Goal: Task Accomplishment & Management: Complete application form

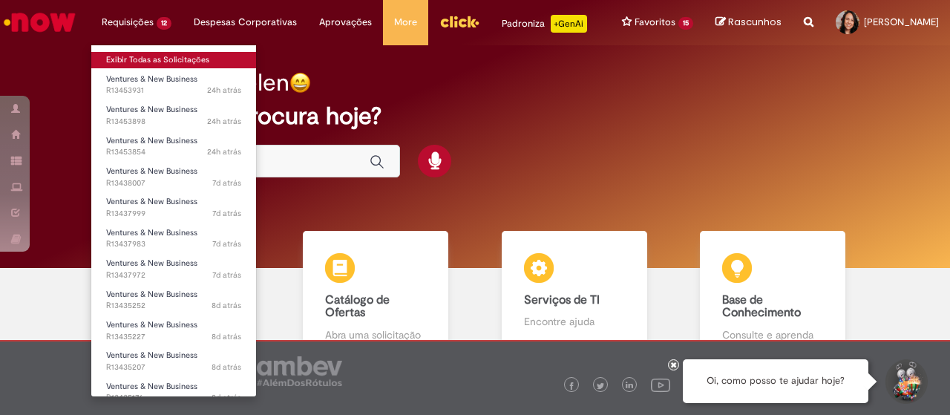
click at [135, 52] on link "Exibir Todas as Solicitações" at bounding box center [173, 60] width 165 height 16
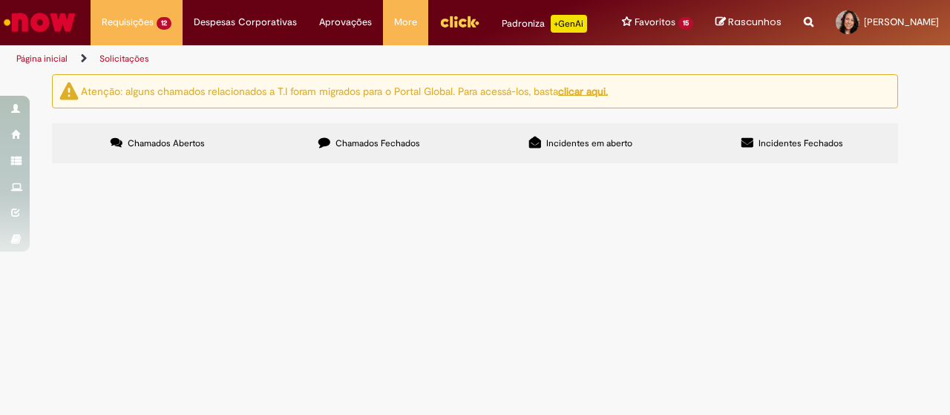
click at [390, 145] on label "Chamados Fechados" at bounding box center [368, 143] width 211 height 40
click at [156, 149] on span "Chamados Abertos" at bounding box center [166, 143] width 77 height 12
click at [0, 0] on div at bounding box center [0, 0] width 0 height 0
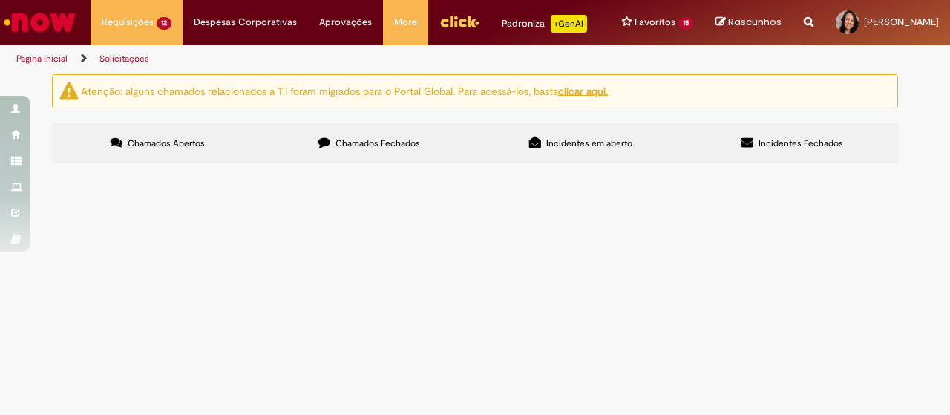
click at [0, 0] on td "Em Validação" at bounding box center [0, 0] width 0 height 0
click at [0, 0] on span "Em Validação" at bounding box center [0, 0] width 0 height 0
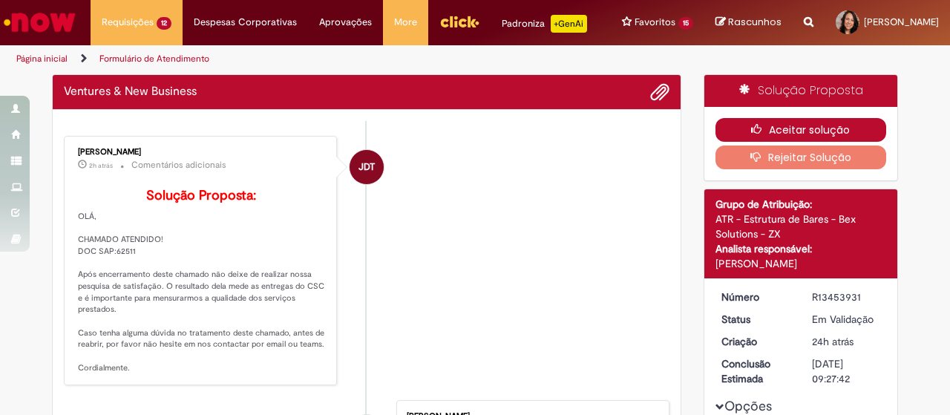
click at [806, 139] on button "Aceitar solução" at bounding box center [800, 130] width 171 height 24
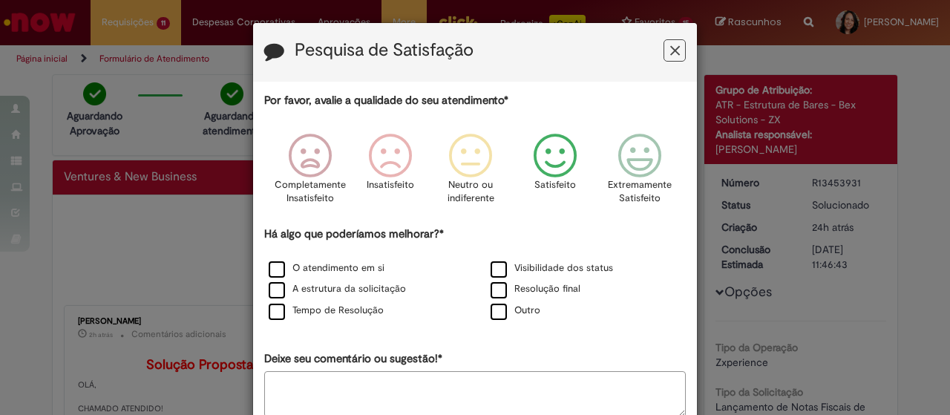
click at [580, 158] on div "Satisfeito" at bounding box center [555, 173] width 85 height 102
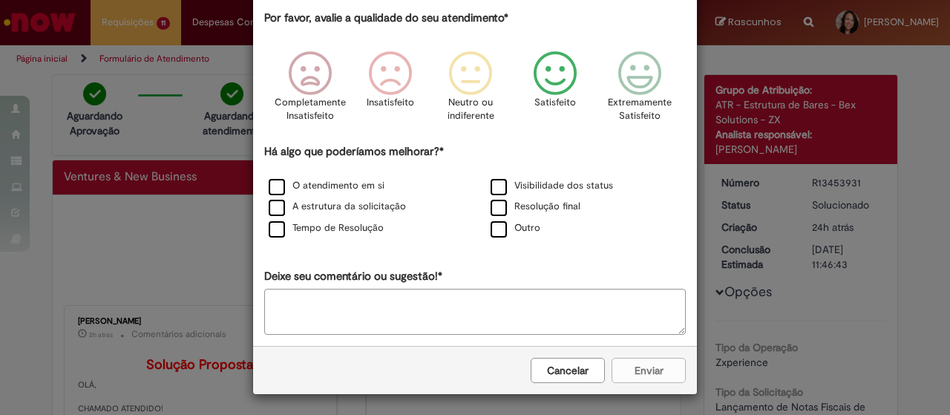
click at [540, 80] on icon "Feedback" at bounding box center [556, 73] width 56 height 45
click at [632, 370] on div "Cancelar Enviar" at bounding box center [475, 369] width 444 height 48
click at [558, 64] on icon "Feedback" at bounding box center [556, 73] width 56 height 45
click at [647, 373] on div "Cancelar Enviar" at bounding box center [475, 369] width 444 height 48
click at [545, 68] on icon "Feedback" at bounding box center [556, 72] width 56 height 45
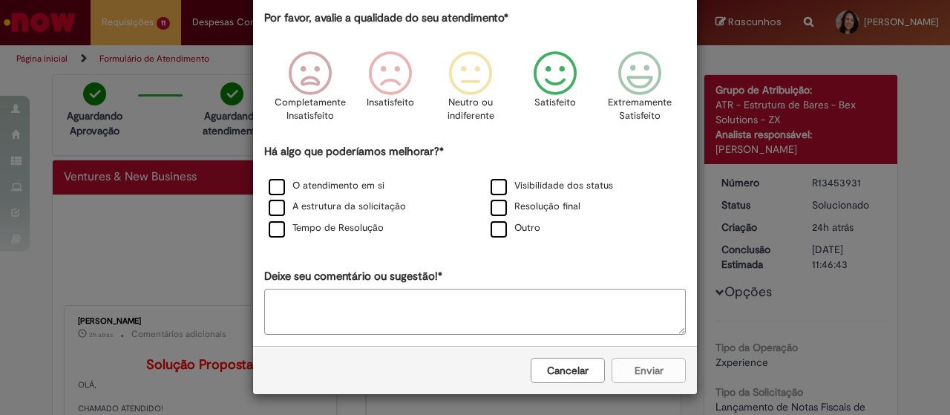
click at [547, 84] on icon "Feedback" at bounding box center [556, 73] width 56 height 45
click at [275, 226] on label "Tempo de Resolução" at bounding box center [326, 228] width 115 height 14
click at [294, 208] on label "A estrutura da solicitação" at bounding box center [337, 207] width 137 height 14
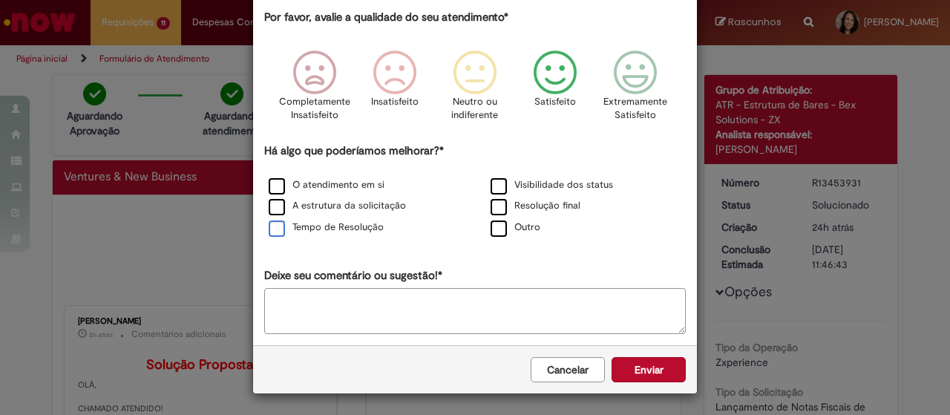
click at [273, 230] on label "Tempo de Resolução" at bounding box center [326, 227] width 115 height 14
click at [654, 369] on button "Enviar" at bounding box center [648, 370] width 74 height 25
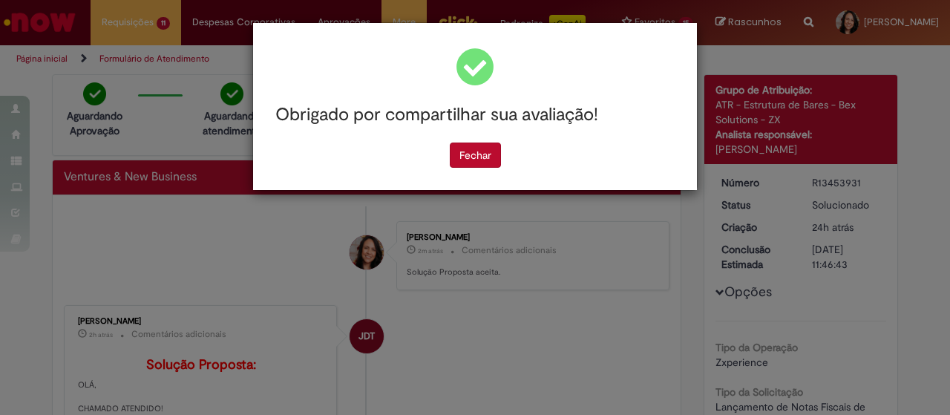
scroll to position [0, 0]
click at [481, 163] on button "Fechar" at bounding box center [475, 154] width 51 height 25
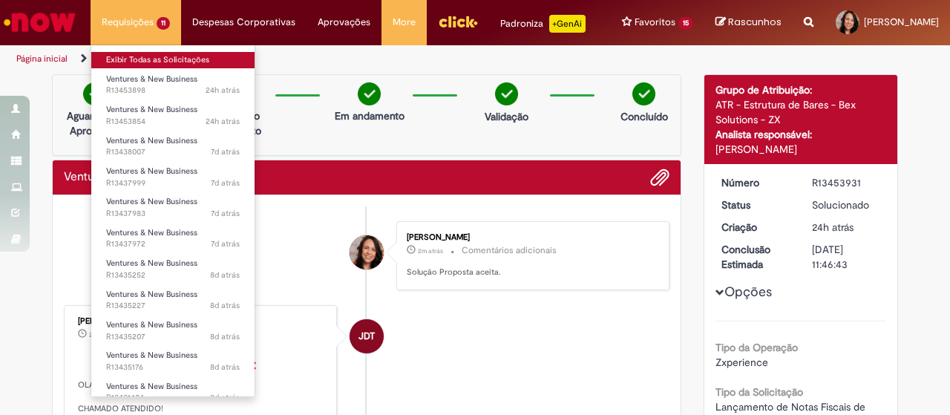
click at [129, 62] on link "Exibir Todas as Solicitações" at bounding box center [172, 60] width 163 height 16
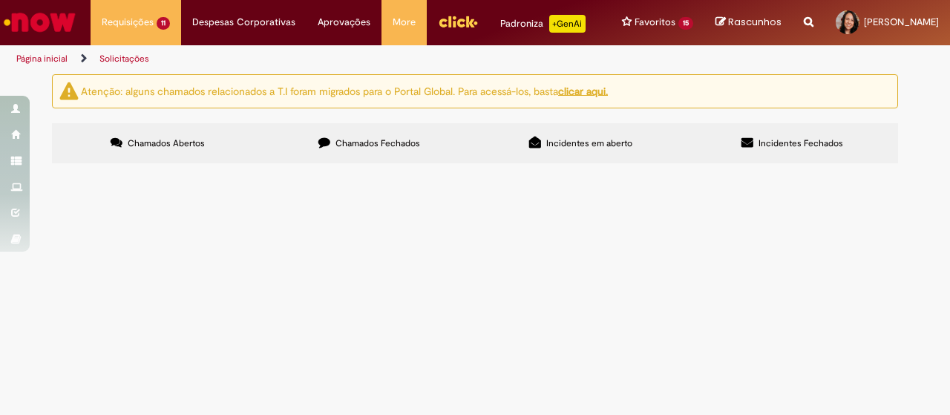
scroll to position [74, 0]
click at [0, 0] on span "Em Validação" at bounding box center [0, 0] width 0 height 0
click at [0, 0] on span "27/08 - K2 - R$ 800,00 - VENC: 19/09 CC: TECNO" at bounding box center [0, 0] width 0 height 0
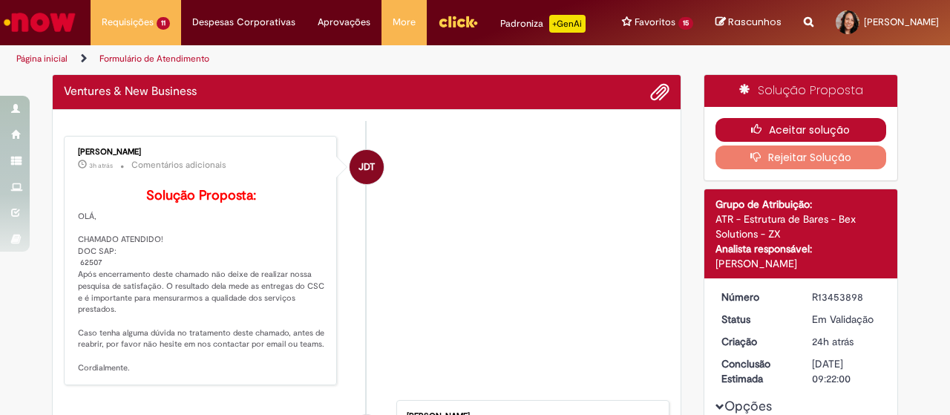
click at [790, 142] on button "Aceitar solução" at bounding box center [800, 130] width 171 height 24
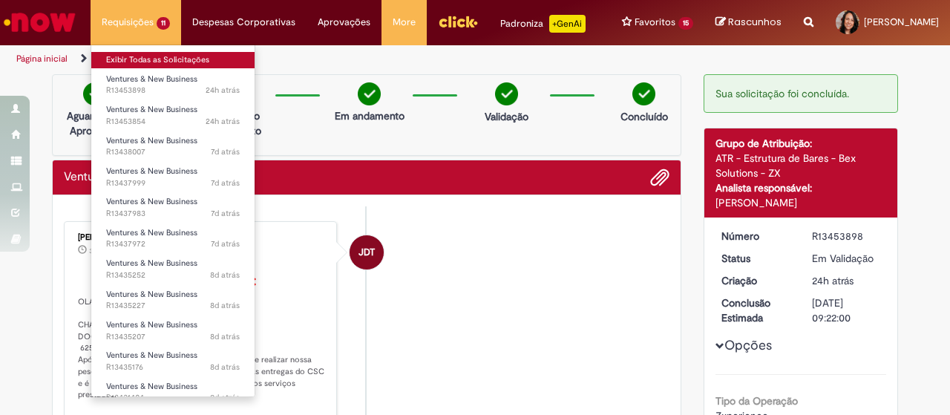
click at [131, 60] on link "Exibir Todas as Solicitações" at bounding box center [172, 60] width 163 height 16
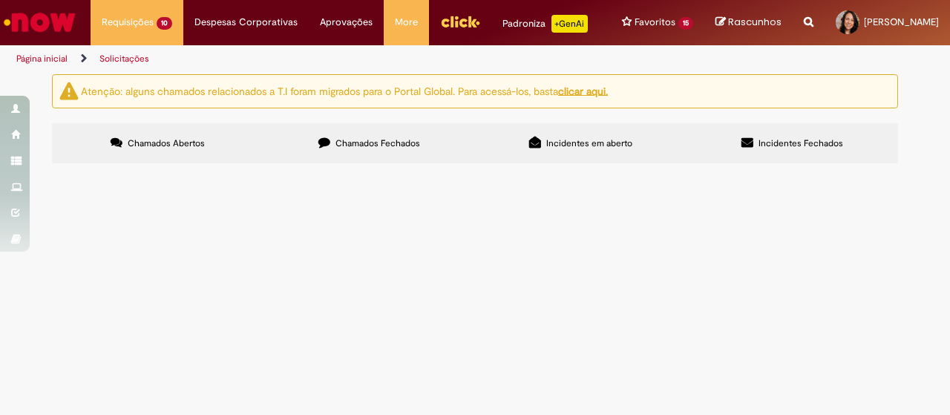
click at [0, 0] on span "Em Validação" at bounding box center [0, 0] width 0 height 0
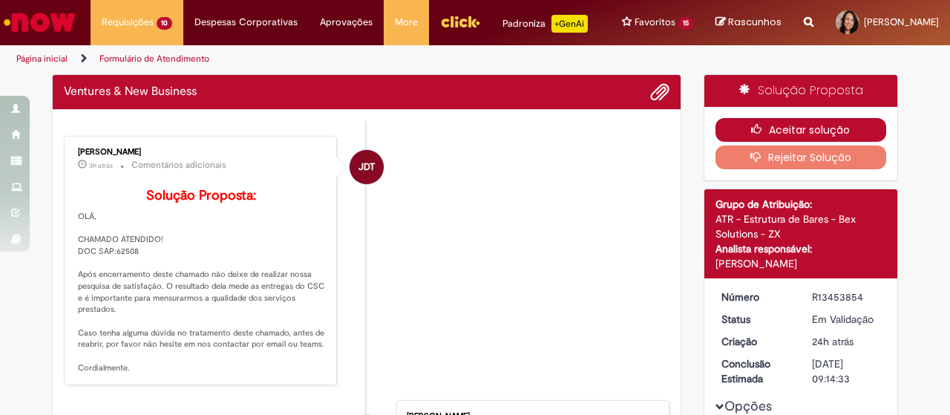
click at [788, 137] on button "Aceitar solução" at bounding box center [800, 130] width 171 height 24
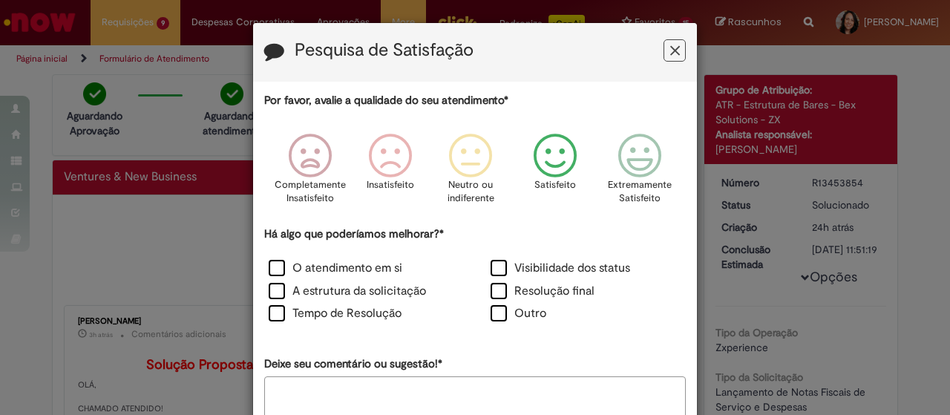
drag, startPoint x: 545, startPoint y: 165, endPoint x: 547, endPoint y: 157, distance: 8.3
click at [545, 165] on icon "Feedback" at bounding box center [556, 156] width 56 height 45
click at [335, 290] on label "A estrutura da solicitação" at bounding box center [347, 291] width 157 height 17
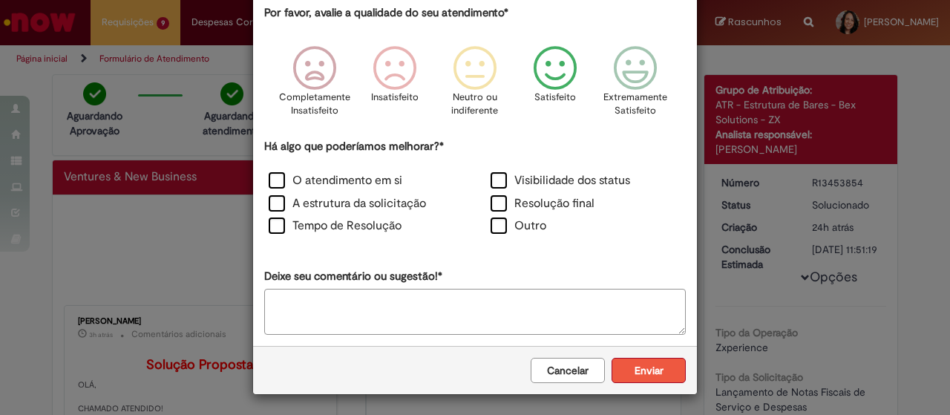
click at [637, 372] on button "Enviar" at bounding box center [648, 370] width 74 height 25
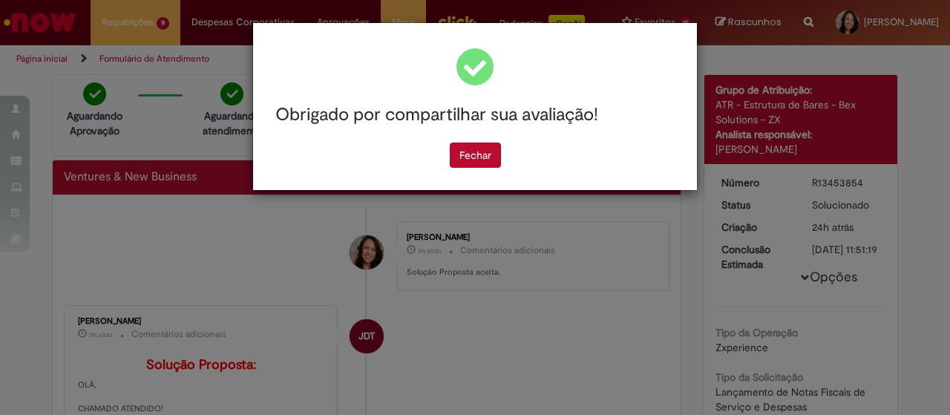
scroll to position [0, 0]
click at [473, 160] on button "Fechar" at bounding box center [475, 154] width 51 height 25
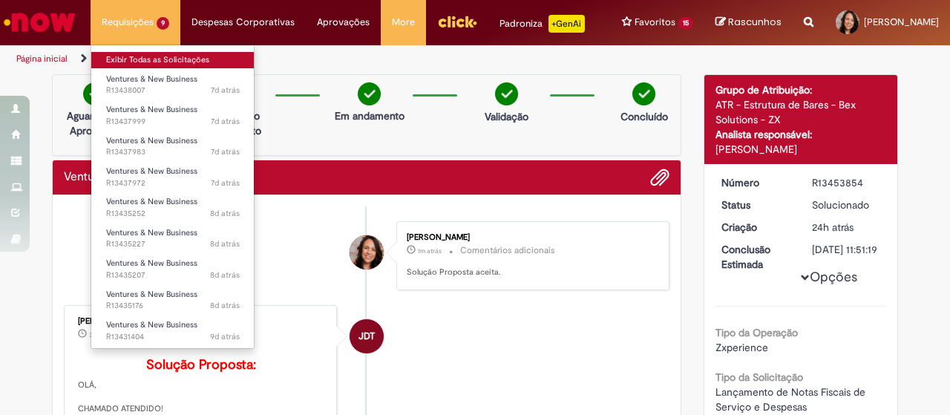
click at [132, 63] on link "Exibir Todas as Solicitações" at bounding box center [172, 60] width 163 height 16
click at [168, 57] on link "Exibir Todas as Solicitações" at bounding box center [172, 60] width 163 height 16
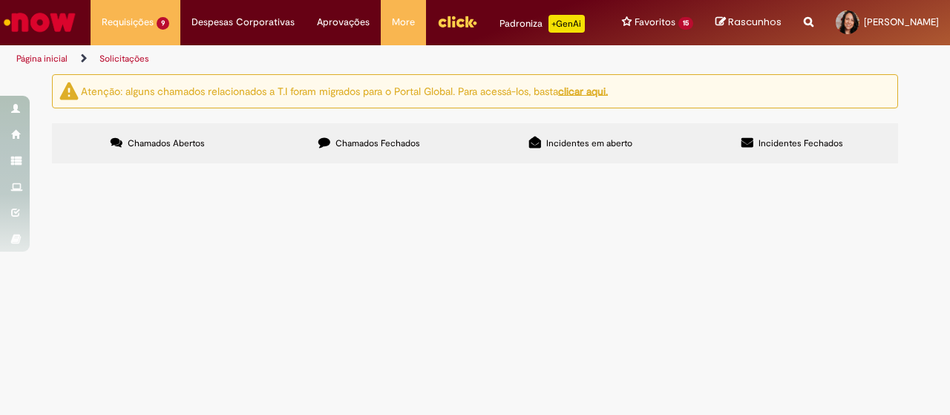
scroll to position [74, 0]
click at [0, 0] on span "Em Validação" at bounding box center [0, 0] width 0 height 0
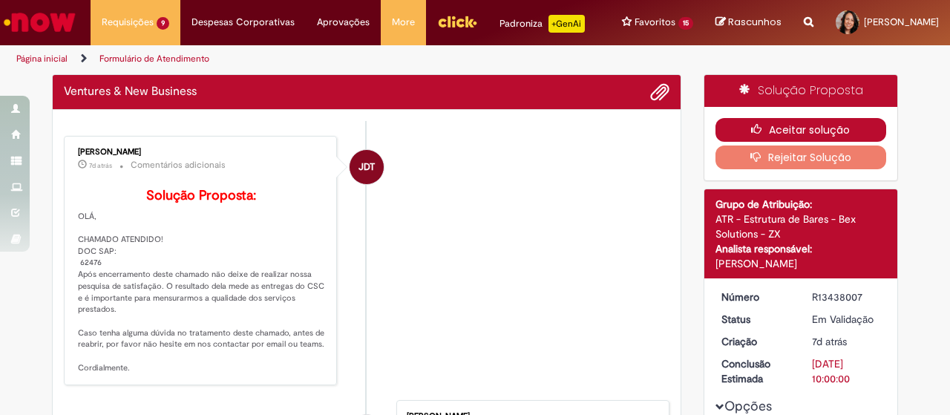
click at [804, 142] on button "Aceitar solução" at bounding box center [800, 130] width 171 height 24
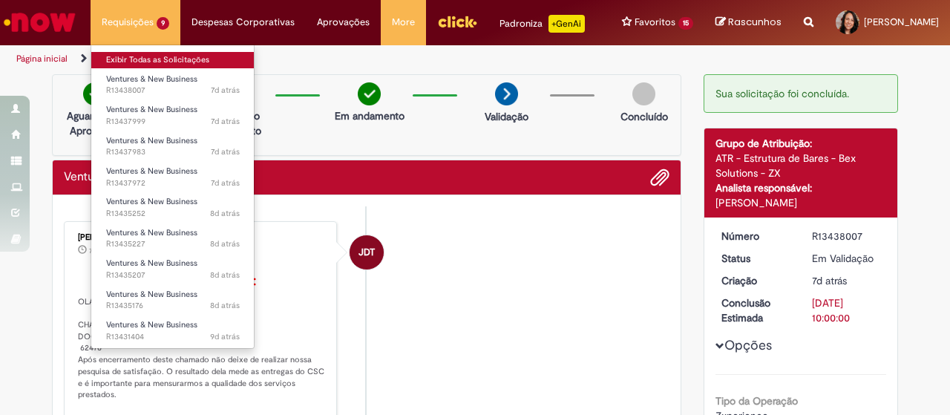
click at [139, 60] on link "Exibir Todas as Solicitações" at bounding box center [172, 60] width 163 height 16
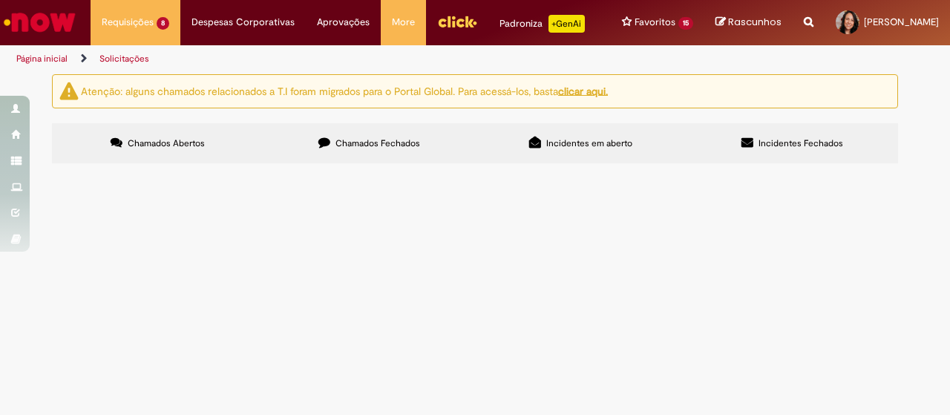
scroll to position [132, 0]
click at [0, 0] on span "Em Validação" at bounding box center [0, 0] width 0 height 0
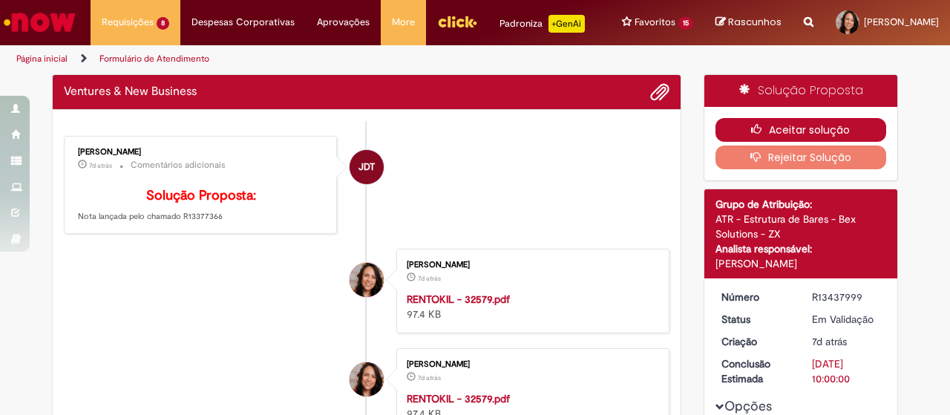
click at [795, 141] on button "Aceitar solução" at bounding box center [800, 130] width 171 height 24
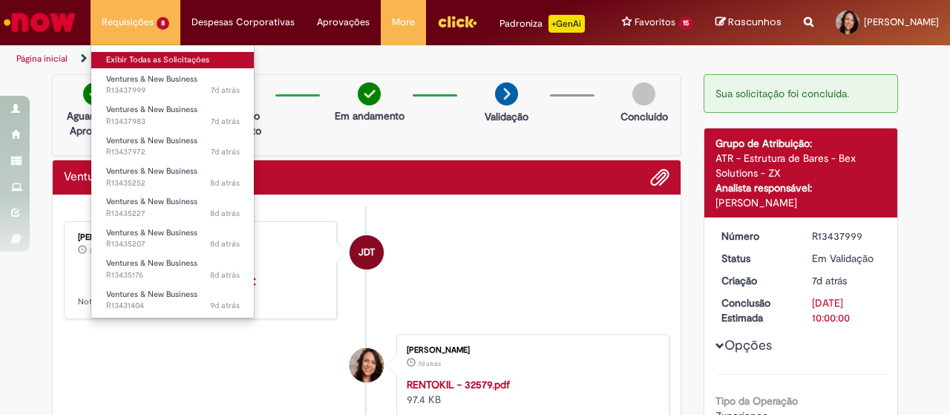
click at [147, 62] on link "Exibir Todas as Solicitações" at bounding box center [172, 60] width 163 height 16
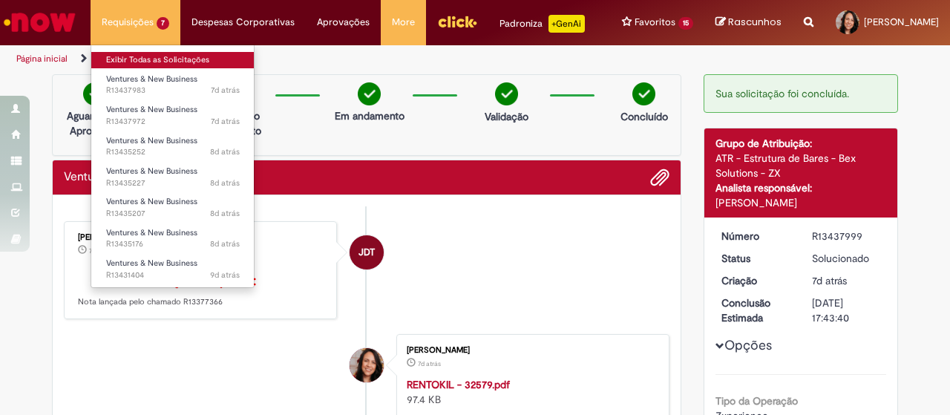
click at [154, 59] on link "Exibir Todas as Solicitações" at bounding box center [172, 60] width 163 height 16
click at [154, 60] on link "Exibir Todas as Solicitações" at bounding box center [172, 60] width 163 height 16
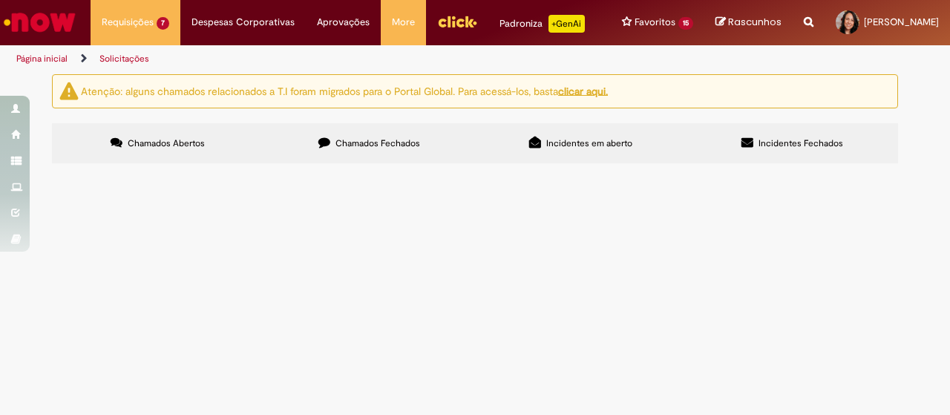
scroll to position [74, 0]
click at [0, 0] on span "Em Validação" at bounding box center [0, 0] width 0 height 0
click at [0, 0] on tbody "R13437983 Ventures & New Business 21/08 - PAOLA - NF 575 - R$ 12985,00 - VENC: …" at bounding box center [0, 0] width 0 height 0
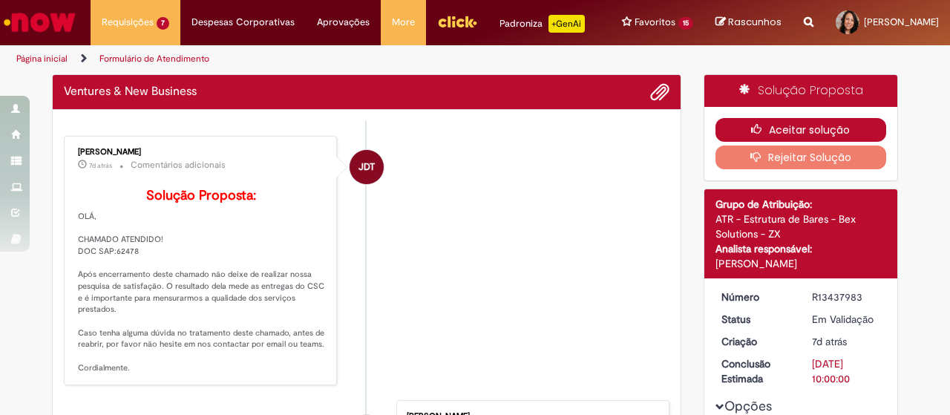
click at [812, 137] on button "Aceitar solução" at bounding box center [800, 130] width 171 height 24
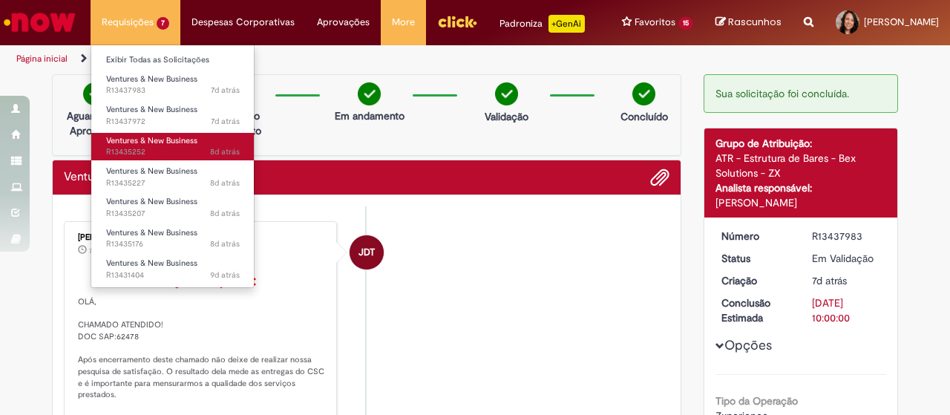
click at [154, 145] on span "Ventures & New Business" at bounding box center [151, 140] width 91 height 11
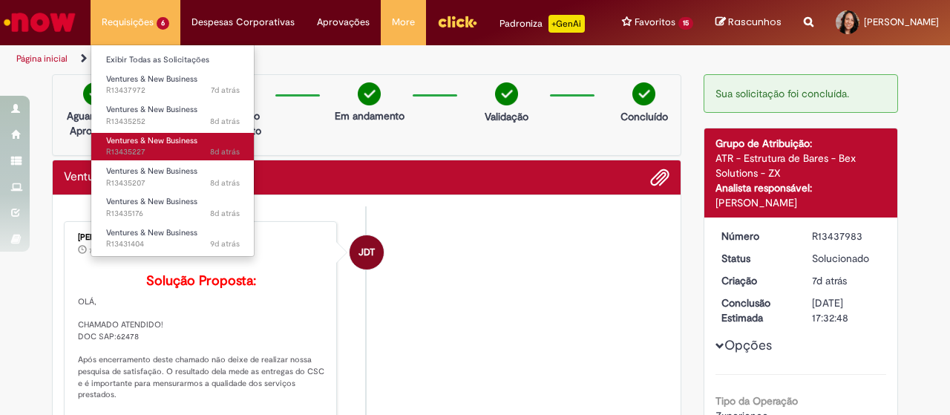
click at [144, 137] on span "Ventures & New Business" at bounding box center [151, 140] width 91 height 11
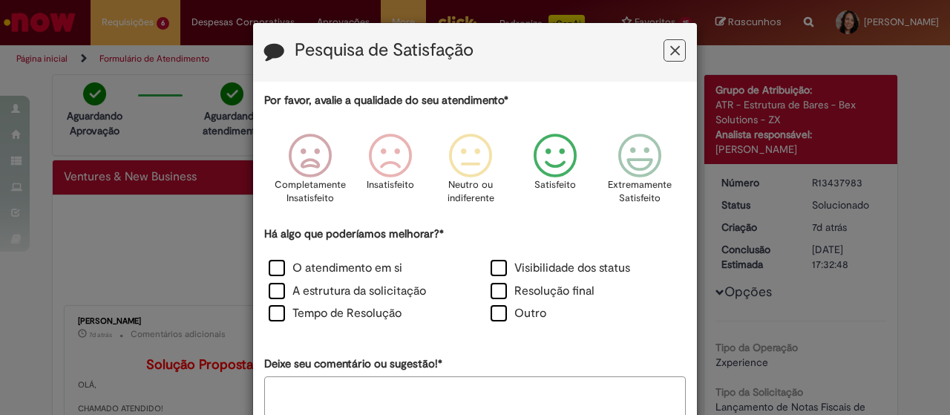
click at [574, 145] on icon "Feedback" at bounding box center [556, 156] width 56 height 45
click at [387, 281] on div "A estrutura da solicitação" at bounding box center [364, 292] width 222 height 23
click at [404, 297] on label "A estrutura da solicitação" at bounding box center [347, 291] width 157 height 17
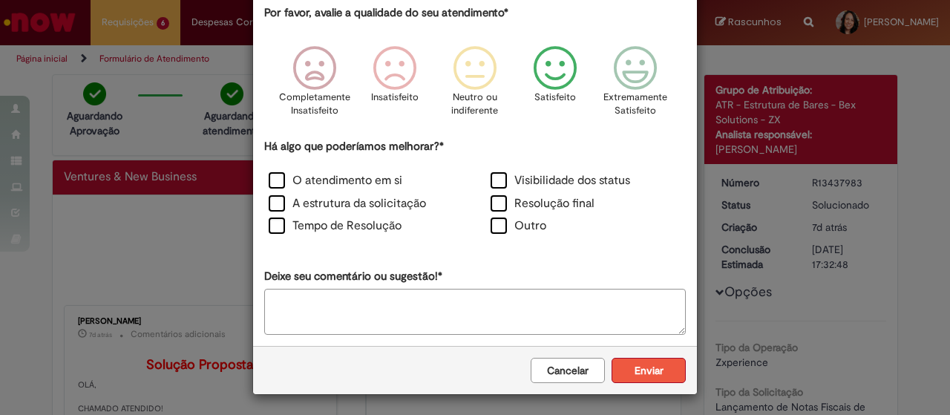
click at [647, 370] on button "Enviar" at bounding box center [648, 370] width 74 height 25
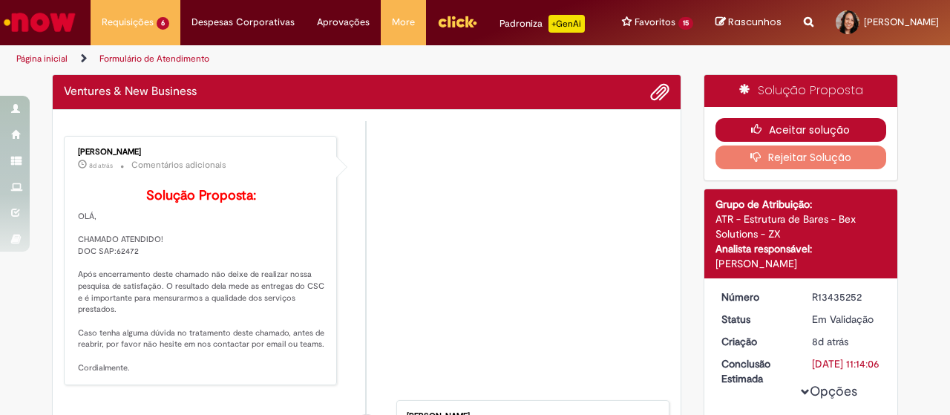
click at [801, 142] on button "Aceitar solução" at bounding box center [800, 130] width 171 height 24
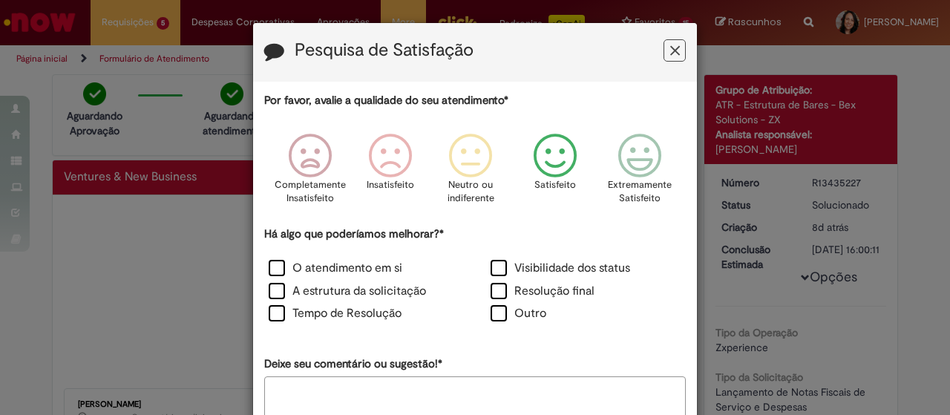
click at [542, 162] on icon "Feedback" at bounding box center [556, 156] width 56 height 45
click at [339, 292] on label "A estrutura da solicitação" at bounding box center [347, 291] width 157 height 17
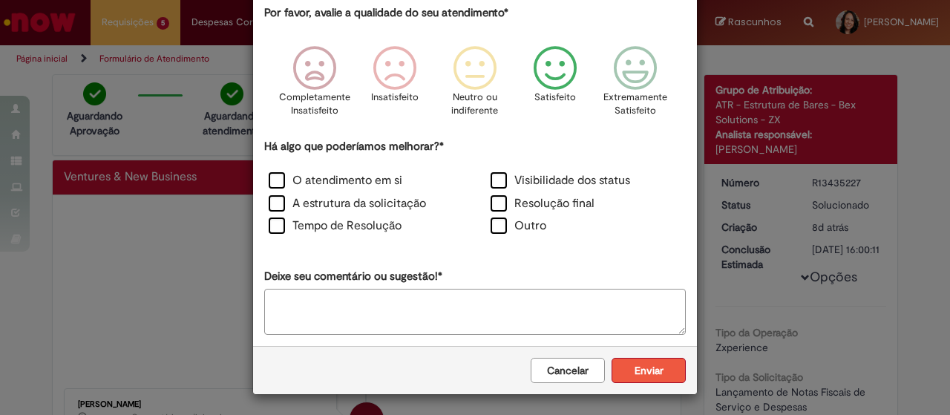
click at [622, 375] on button "Enviar" at bounding box center [648, 370] width 74 height 25
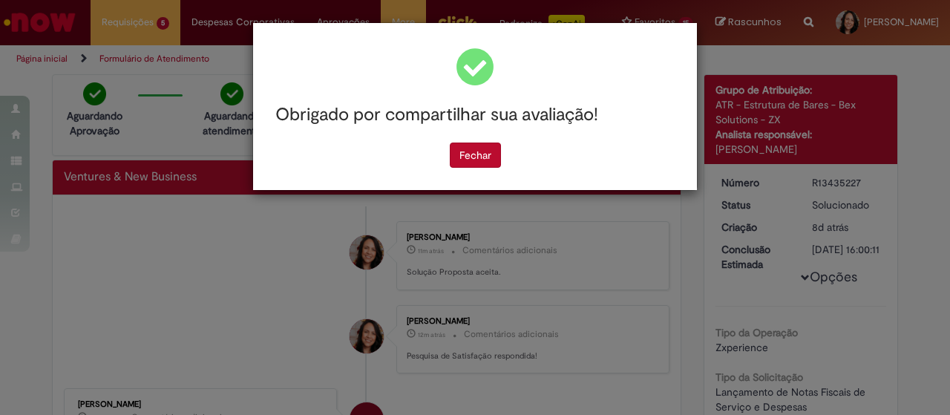
scroll to position [0, 0]
click at [475, 157] on button "Fechar" at bounding box center [475, 154] width 51 height 25
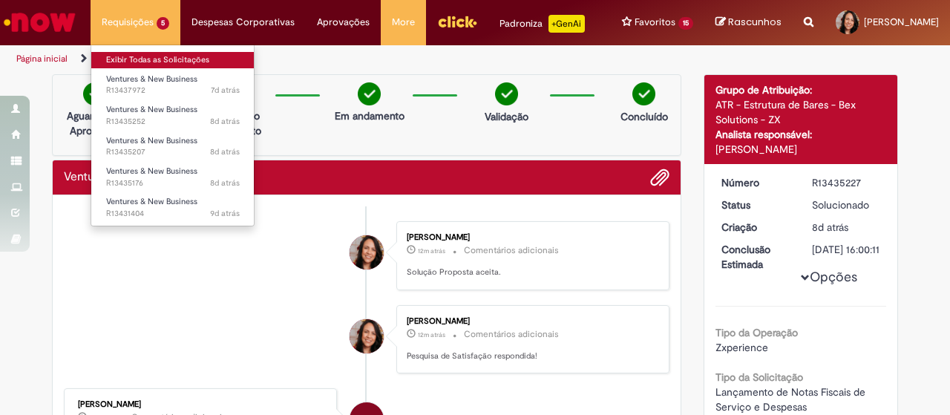
click at [125, 57] on link "Exibir Todas as Solicitações" at bounding box center [172, 60] width 163 height 16
click at [155, 59] on link "Exibir Todas as Solicitações" at bounding box center [172, 60] width 163 height 16
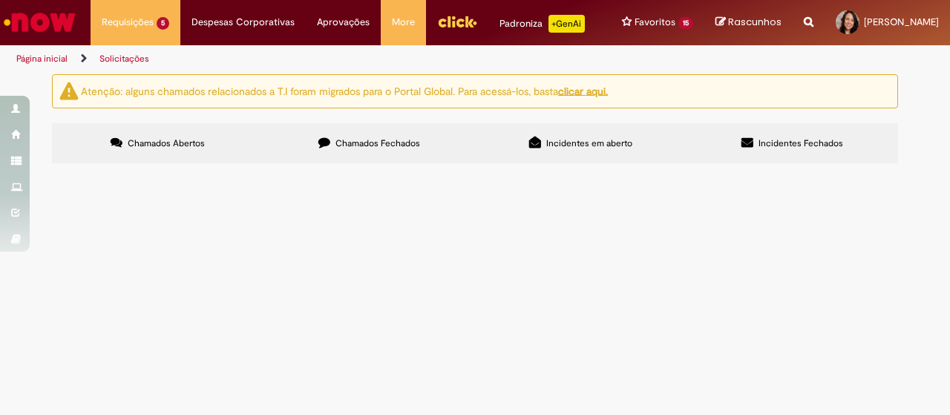
scroll to position [50, 0]
click at [0, 0] on span "21/08 - PAOLA - NF 574 - R$ 1582,00 - VENC: 25/08 CC: PEOPLE" at bounding box center [0, 0] width 0 height 0
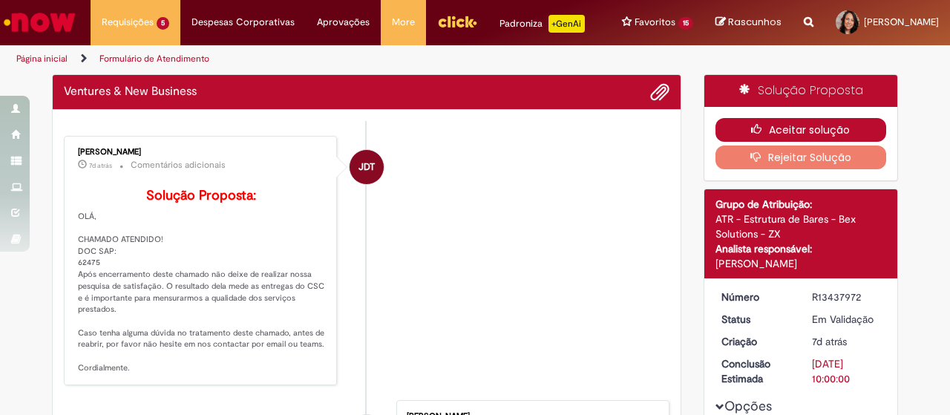
click at [786, 140] on button "Aceitar solução" at bounding box center [800, 130] width 171 height 24
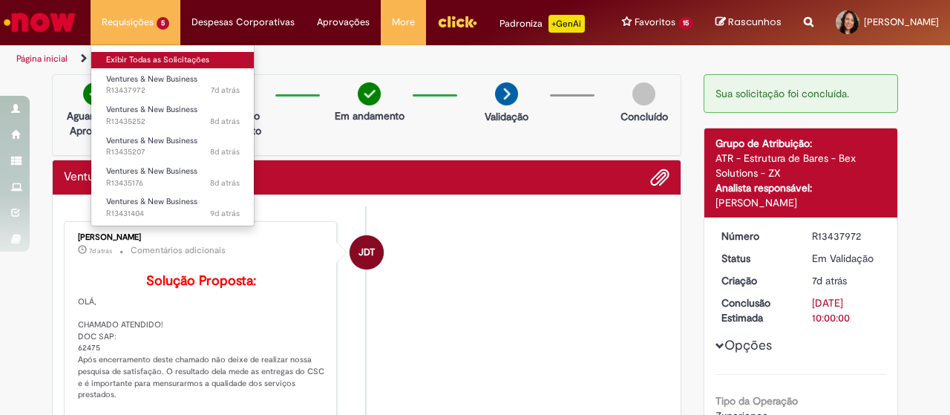
click at [129, 58] on link "Exibir Todas as Solicitações" at bounding box center [172, 60] width 163 height 16
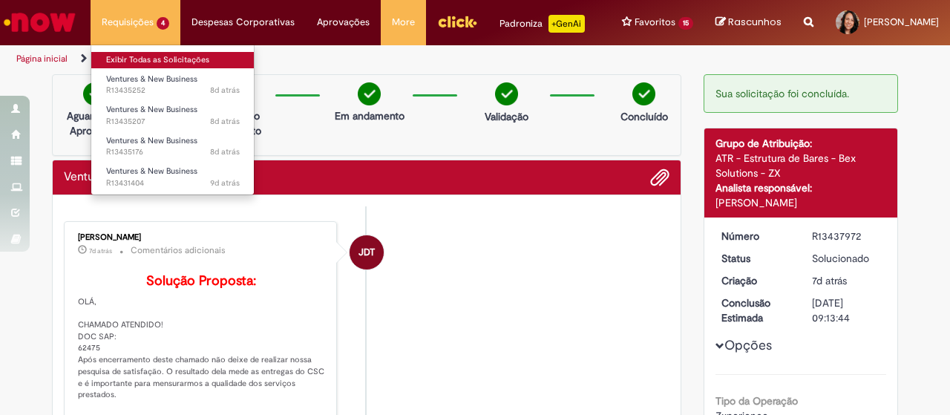
click at [157, 59] on link "Exibir Todas as Solicitações" at bounding box center [172, 60] width 163 height 16
click at [156, 60] on link "Exibir Todas as Solicitações" at bounding box center [172, 60] width 163 height 16
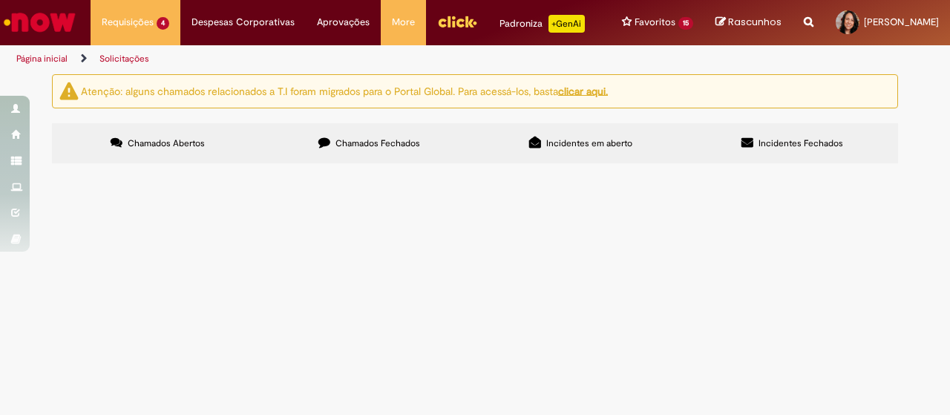
click at [370, 149] on span "Chamados Fechados" at bounding box center [377, 143] width 85 height 12
click at [0, 0] on link at bounding box center [0, 0] width 0 height 0
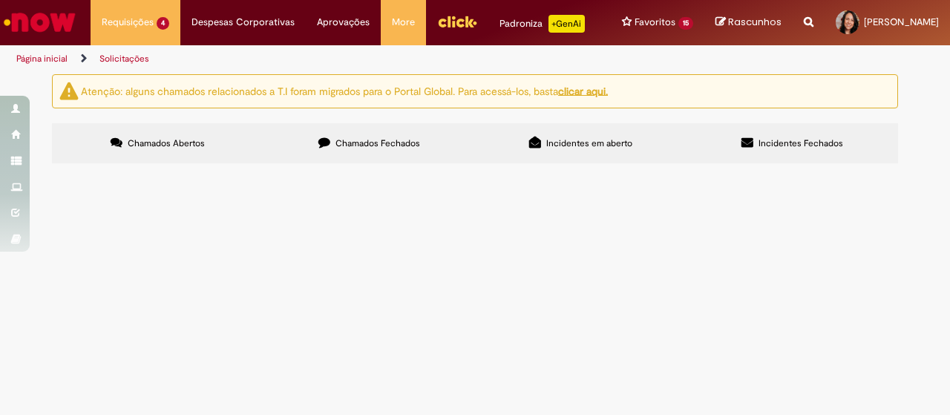
click at [0, 0] on link at bounding box center [0, 0] width 0 height 0
click at [0, 0] on icon at bounding box center [0, 0] width 0 height 0
click at [0, 0] on link at bounding box center [0, 0] width 0 height 0
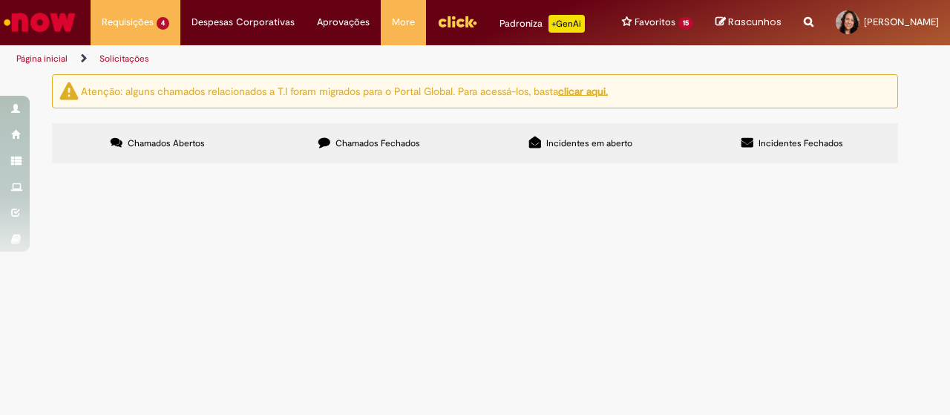
click at [0, 0] on link at bounding box center [0, 0] width 0 height 0
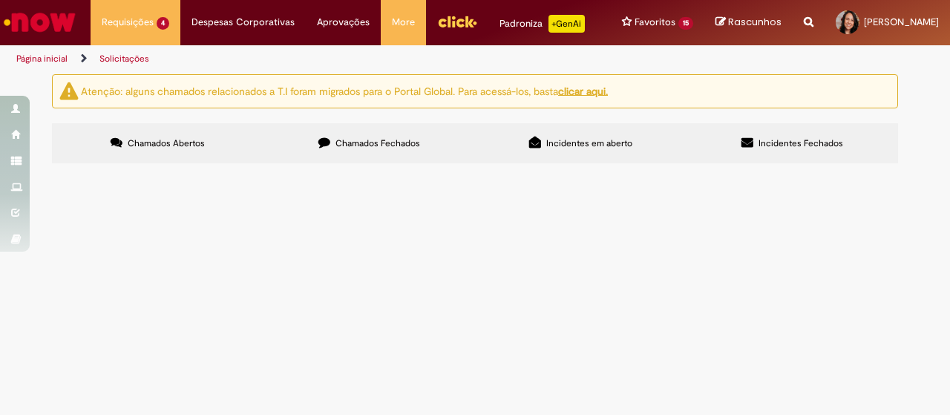
scroll to position [1331, 0]
click at [0, 0] on link at bounding box center [0, 0] width 0 height 0
click at [0, 0] on icon at bounding box center [0, 0] width 0 height 0
click at [0, 0] on link at bounding box center [0, 0] width 0 height 0
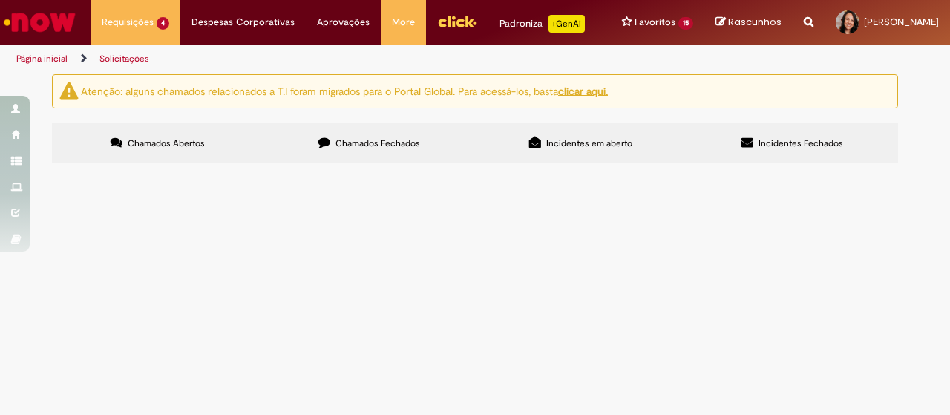
scroll to position [1229, 0]
click at [0, 0] on span "Boa tarde, conforme orientação solicito por gentileza emissão de NF para venda …" at bounding box center [0, 0] width 0 height 0
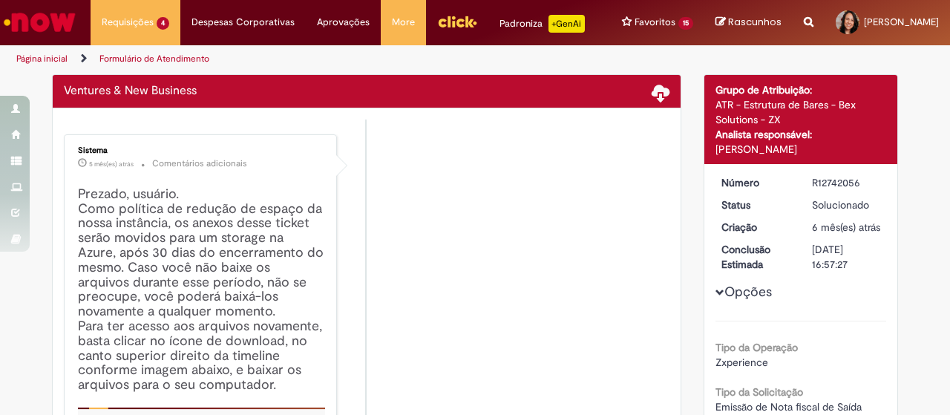
click at [478, 316] on li "Sistema 5 mês(es) atrás 5 meses atrás Comentários adicionais Prezado, usuário. …" at bounding box center [366, 366] width 605 height 464
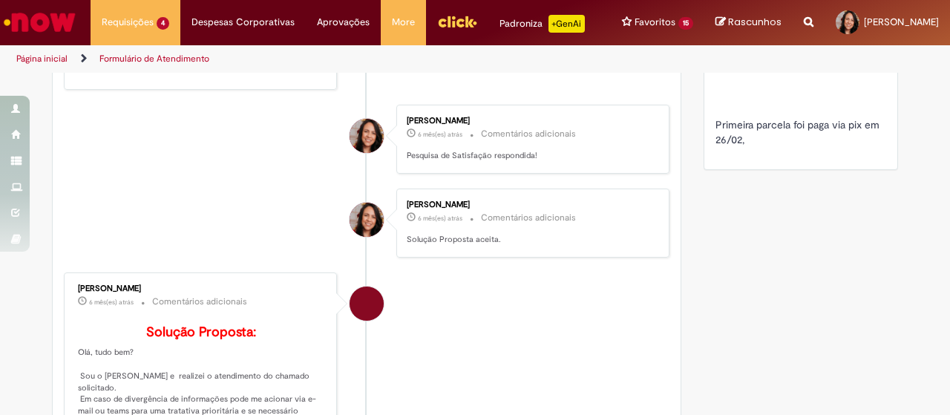
scroll to position [297, 0]
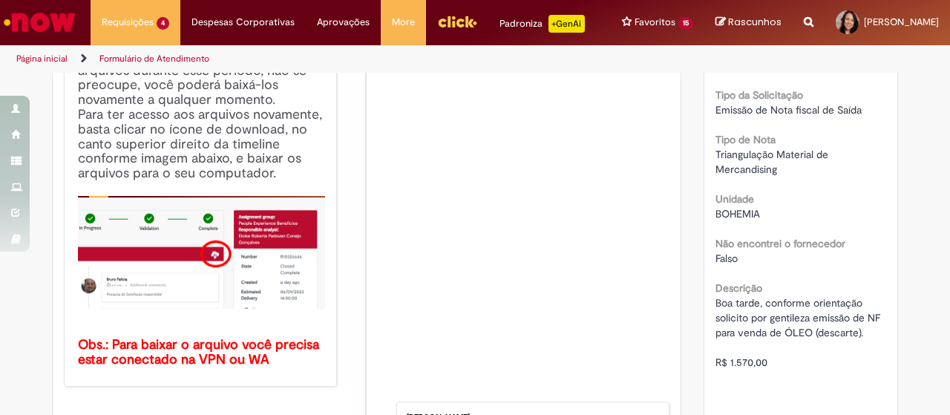
click at [168, 358] on b "Obs.: Para baixar o arquivo você precisa estar conectado na VPN ou WA" at bounding box center [200, 352] width 245 height 32
click at [171, 272] on img "Histórico de tíquete" at bounding box center [201, 252] width 247 height 113
click at [195, 179] on h4 "Prezado, usuário. Como política de redução de espaço da nossa instância, os ane…" at bounding box center [201, 172] width 247 height 392
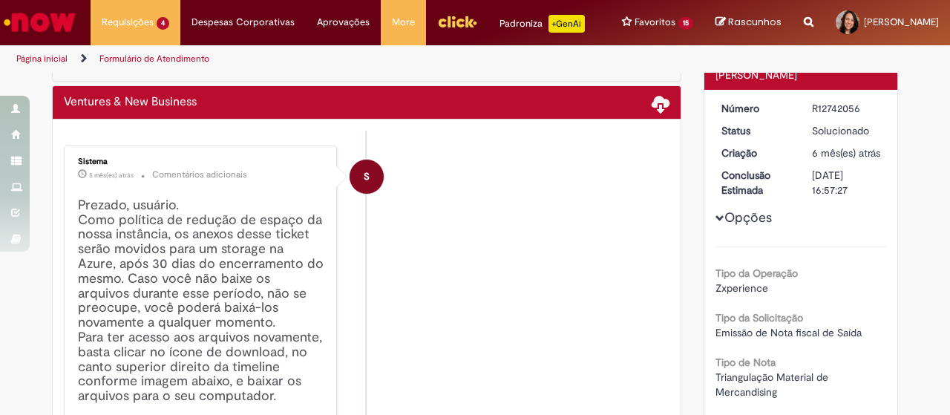
scroll to position [0, 0]
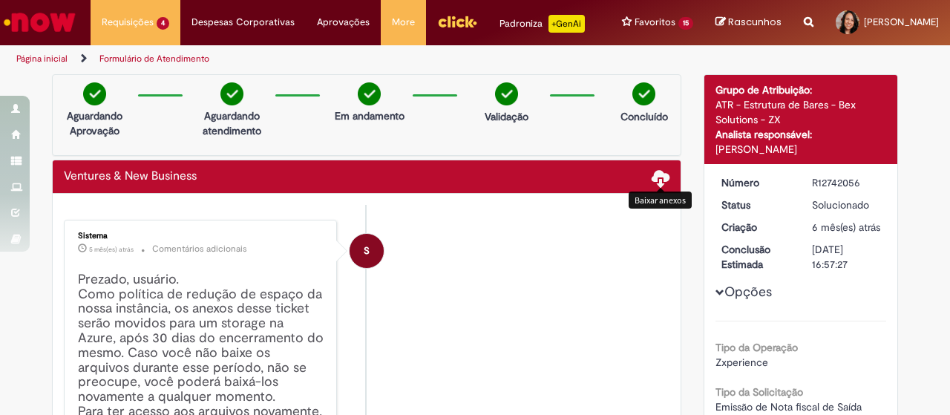
click at [644, 185] on div "Ventures & New Business Baixar anexos" at bounding box center [366, 177] width 605 height 18
click at [651, 186] on span at bounding box center [660, 177] width 18 height 18
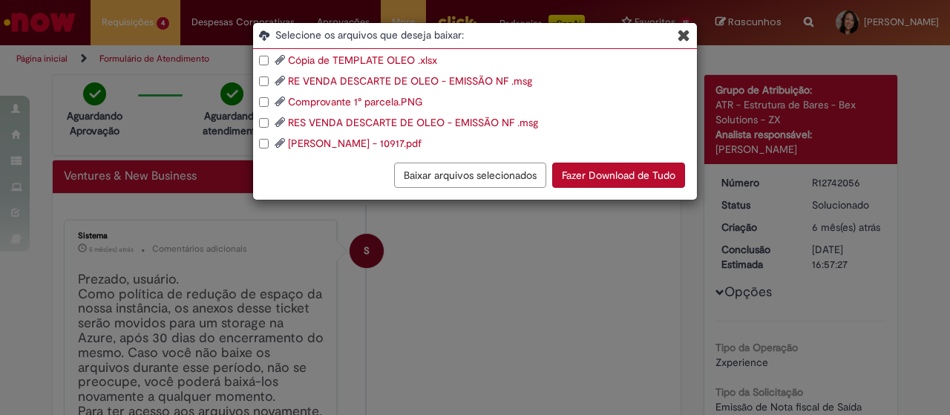
click at [389, 61] on link "Cópia de TEMPLATE OLEO .xlsx" at bounding box center [362, 59] width 149 height 13
click at [691, 29] on button "Blob Storage Download Modal" at bounding box center [685, 35] width 16 height 16
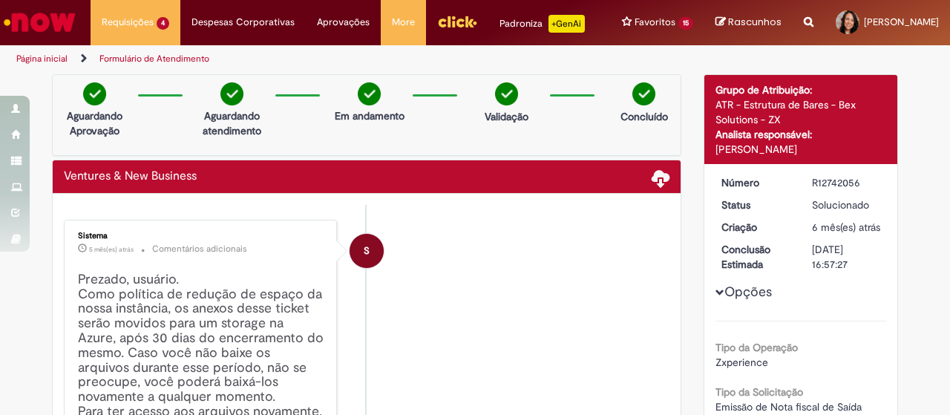
click at [804, 22] on icon "Search from all sources" at bounding box center [809, 13] width 10 height 27
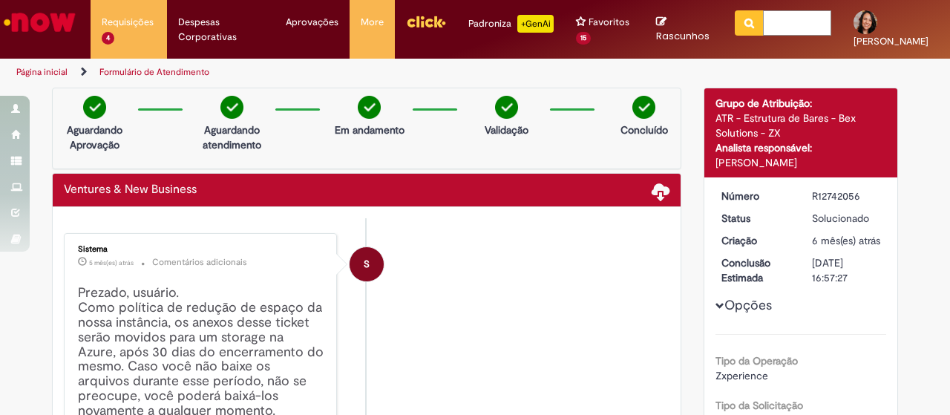
click at [763, 22] on input "text" at bounding box center [797, 22] width 68 height 25
type input "***"
click button "Pesquisar" at bounding box center [749, 22] width 29 height 25
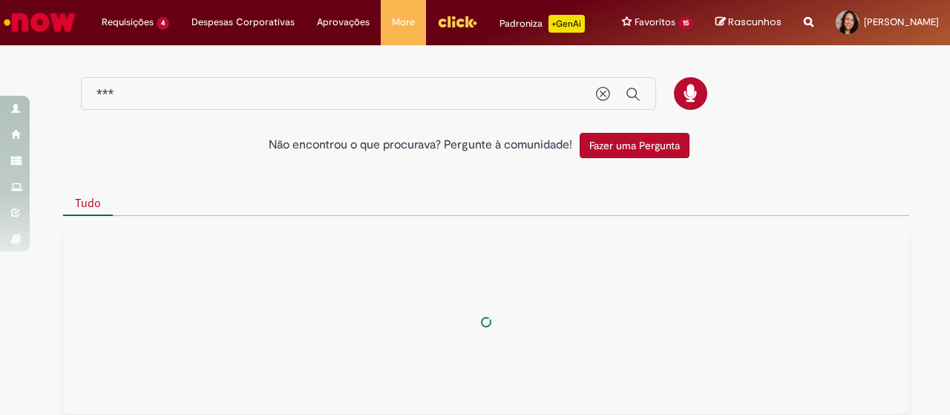
type input "***"
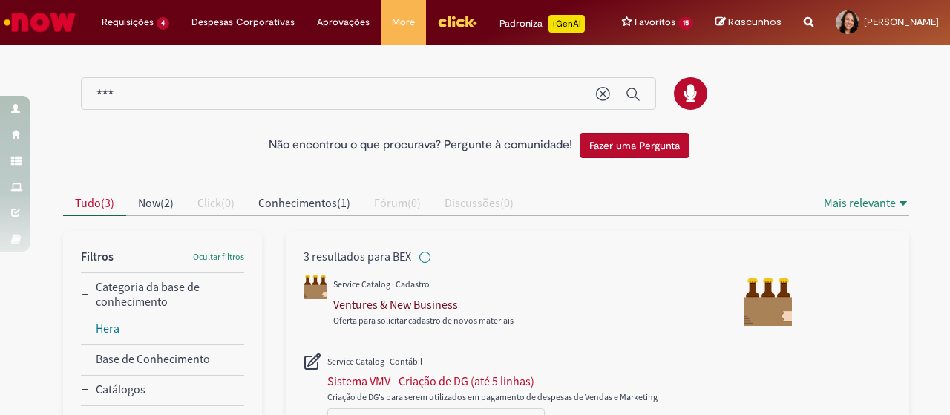
click at [379, 312] on div "Ventures & New Business" at bounding box center [395, 304] width 125 height 15
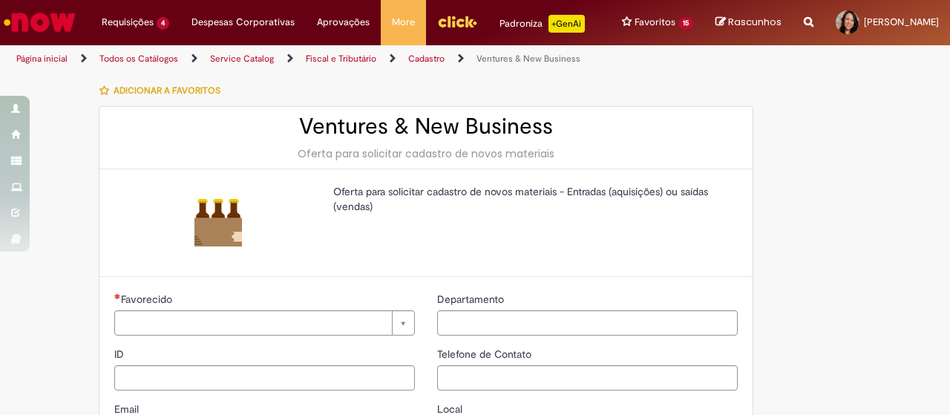
type input "********"
type input "**********"
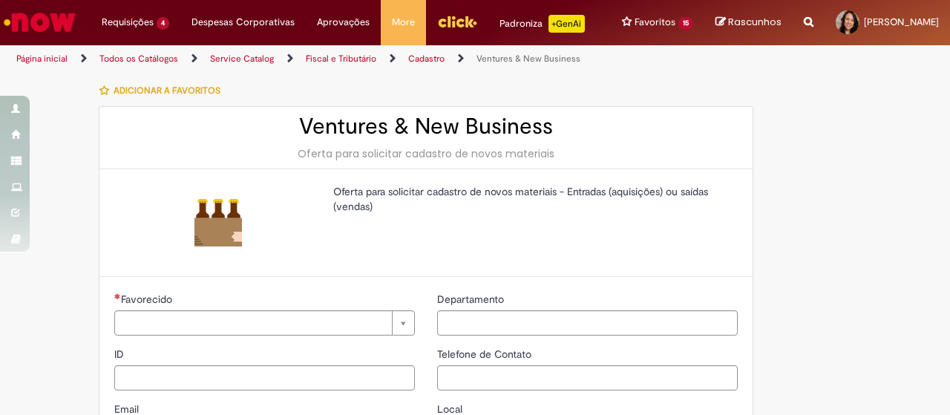
type input "****"
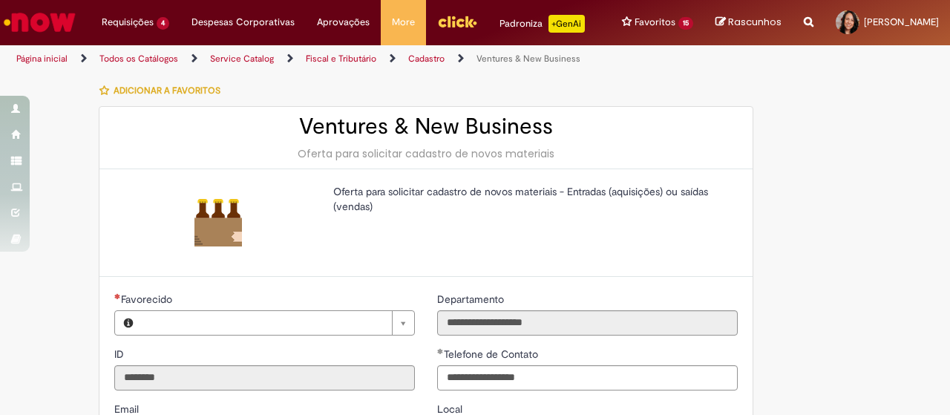
type input "**********"
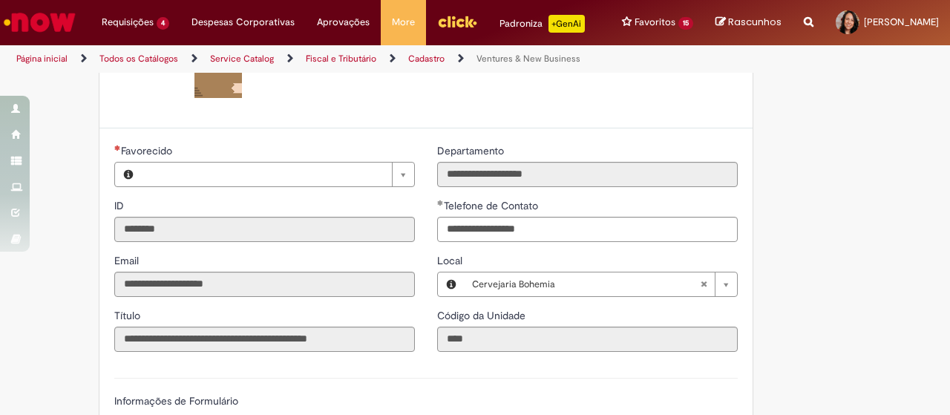
type input "**********"
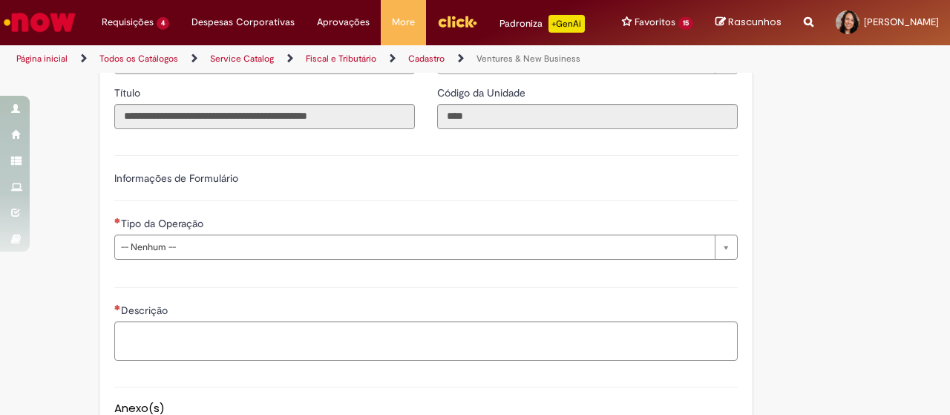
scroll to position [445, 0]
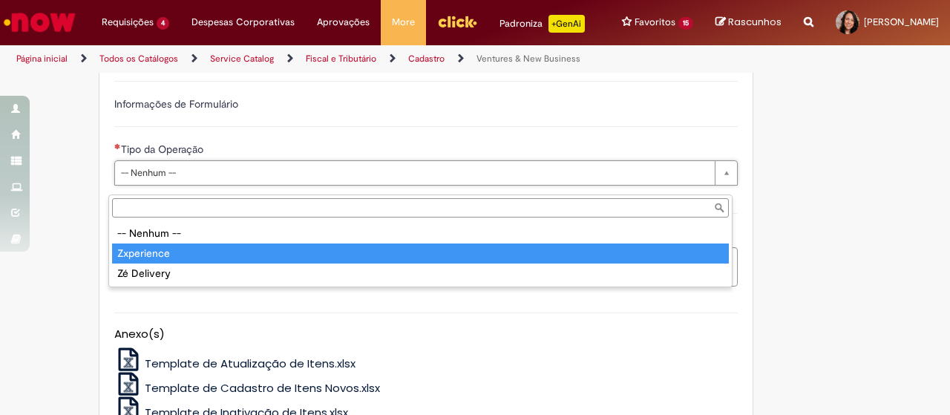
type input "**********"
select select "**********"
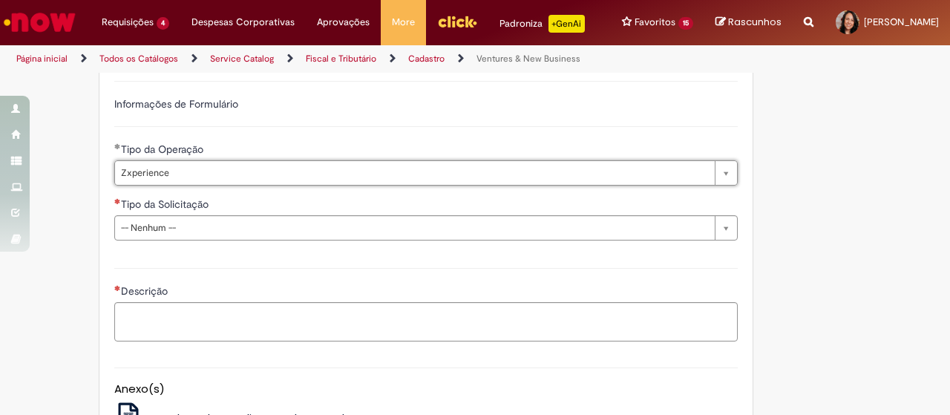
click at [386, 215] on div "Tipo da Solicitação" at bounding box center [425, 206] width 623 height 19
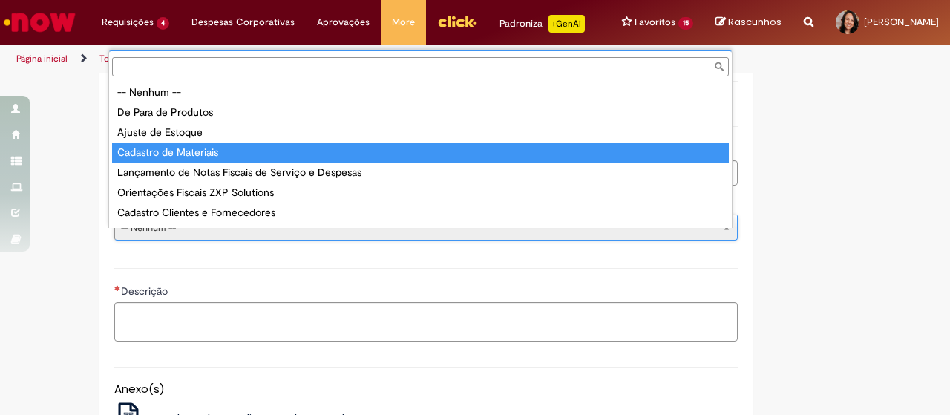
scroll to position [37, 0]
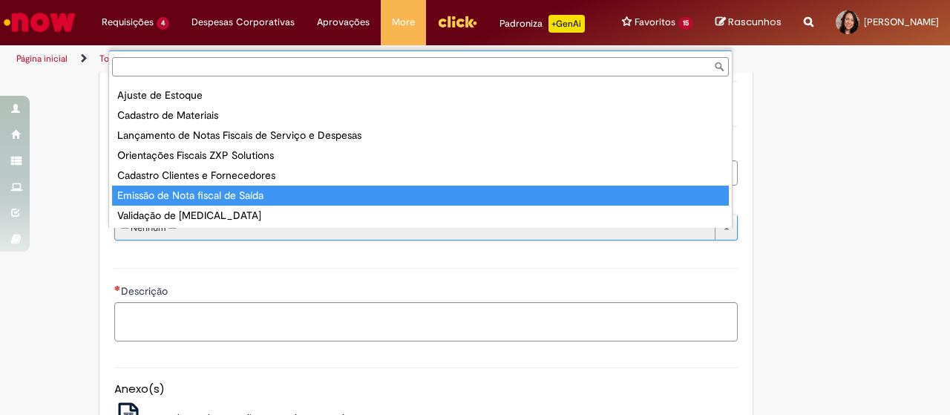
type input "**********"
select select "**********"
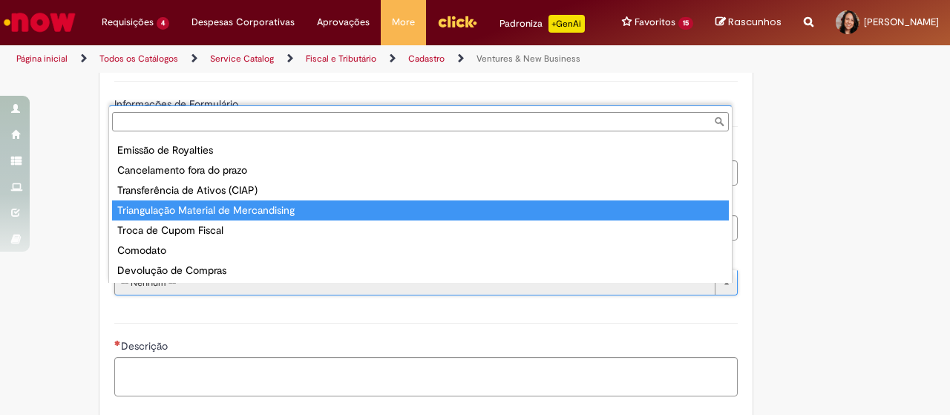
type input "**********"
select select "**********"
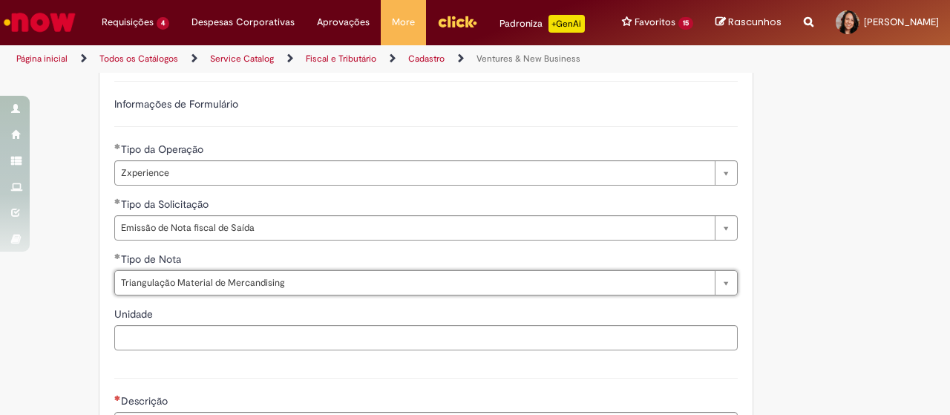
scroll to position [519, 0]
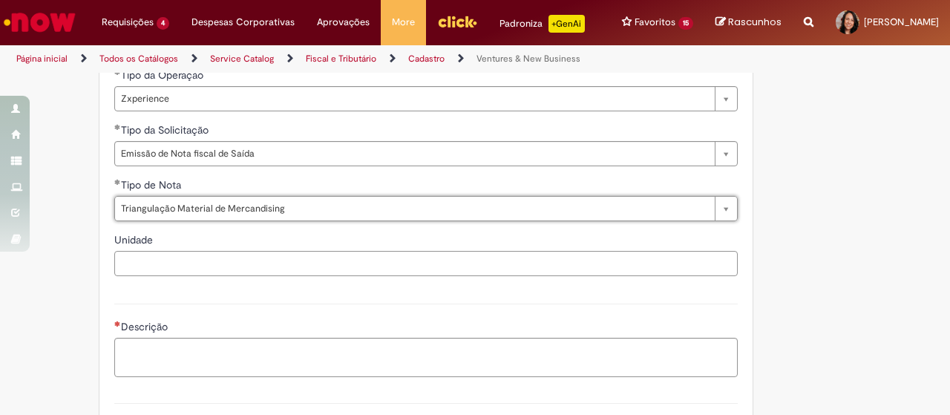
click at [269, 276] on input "Unidade" at bounding box center [425, 263] width 623 height 25
type input "*"
type input "*******"
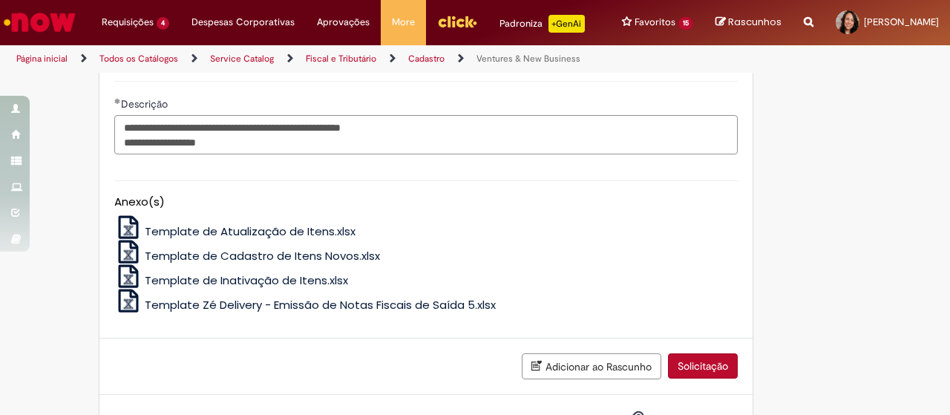
scroll to position [812, 0]
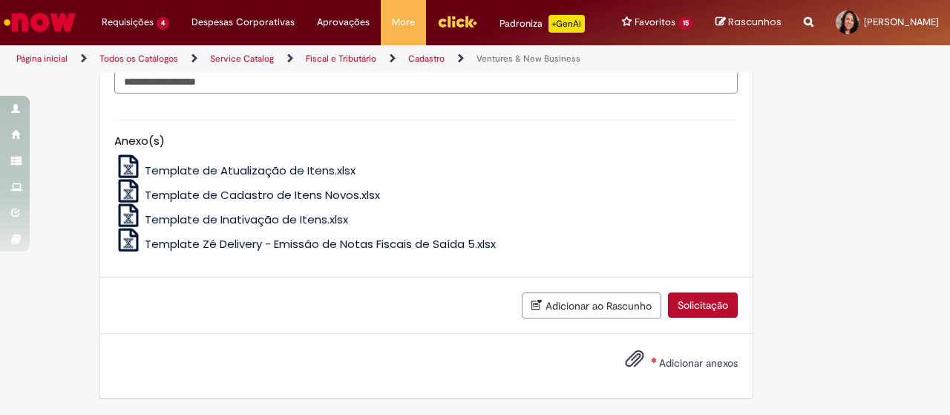
click at [668, 360] on span "Adicionar anexos" at bounding box center [698, 362] width 79 height 13
click at [0, 0] on input "Adicionar anexos" at bounding box center [0, 0] width 0 height 0
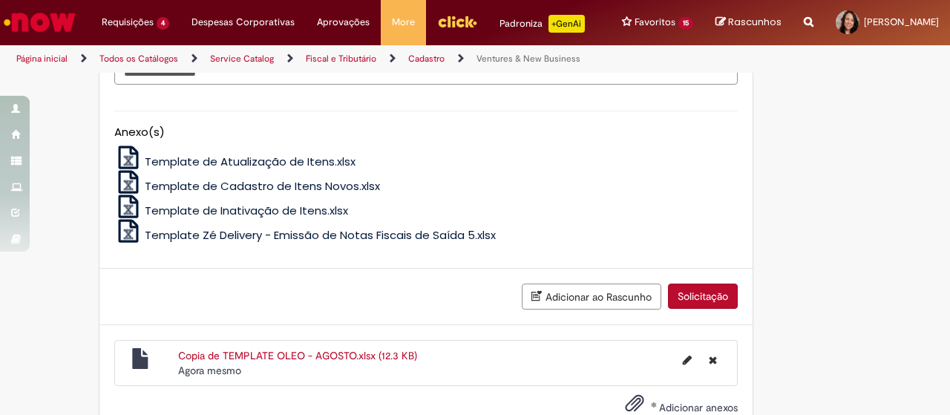
scroll to position [589, 0]
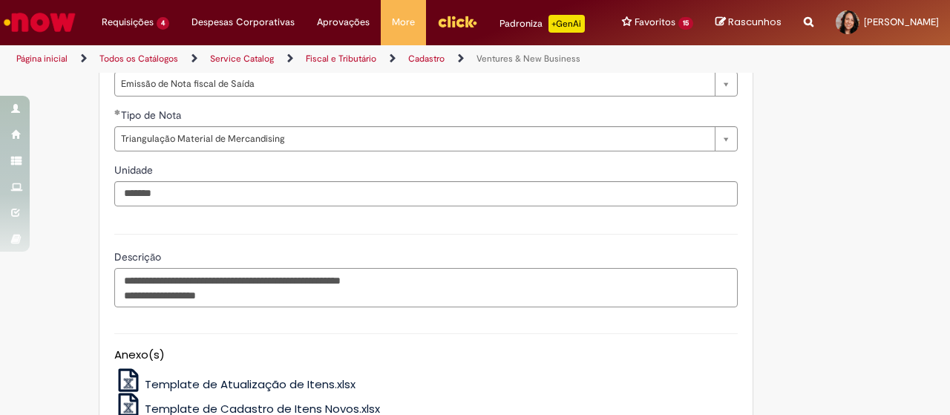
click at [459, 287] on textarea "**********" at bounding box center [425, 287] width 623 height 39
click at [413, 295] on textarea "**********" at bounding box center [425, 287] width 623 height 39
click at [536, 286] on textarea "**********" at bounding box center [425, 287] width 623 height 39
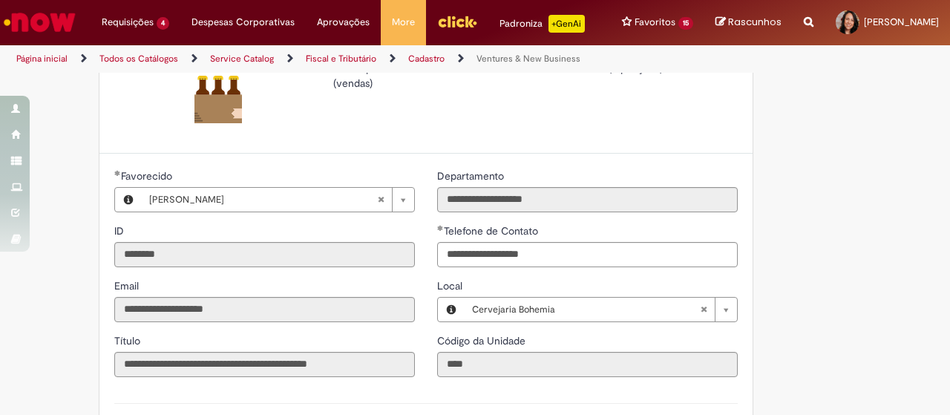
scroll to position [0, 0]
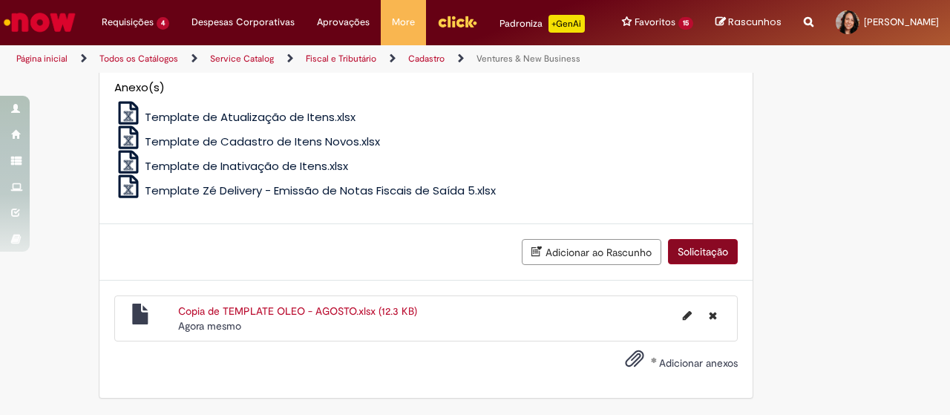
type textarea "**********"
click at [692, 251] on button "Solicitação" at bounding box center [703, 251] width 70 height 25
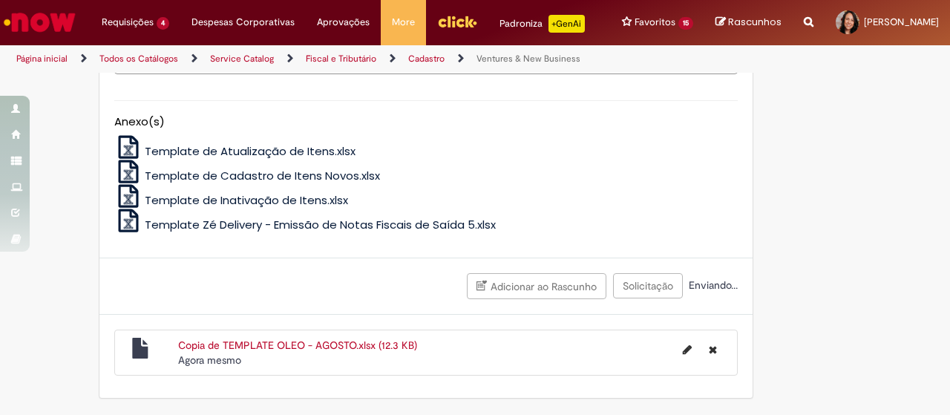
scroll to position [831, 0]
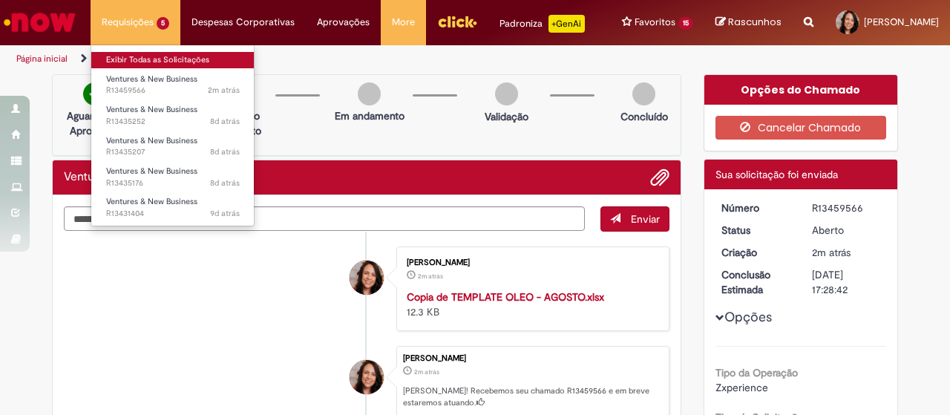
click at [159, 62] on link "Exibir Todas as Solicitações" at bounding box center [172, 60] width 163 height 16
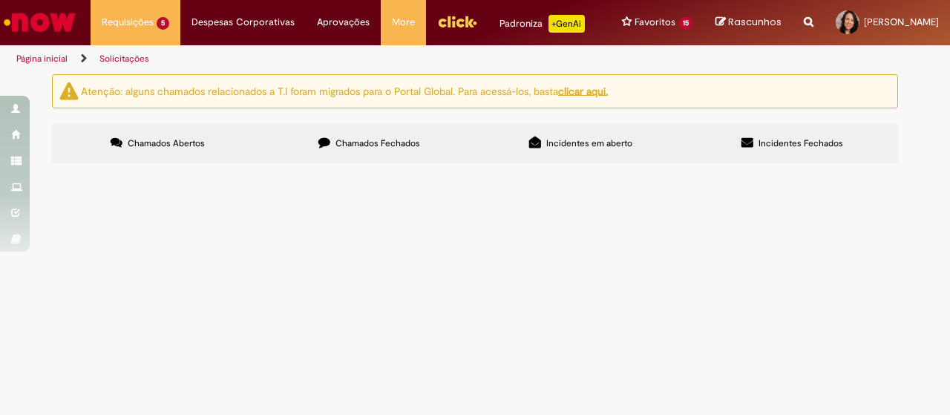
scroll to position [50, 0]
click at [0, 0] on span "Em Validação" at bounding box center [0, 0] width 0 height 0
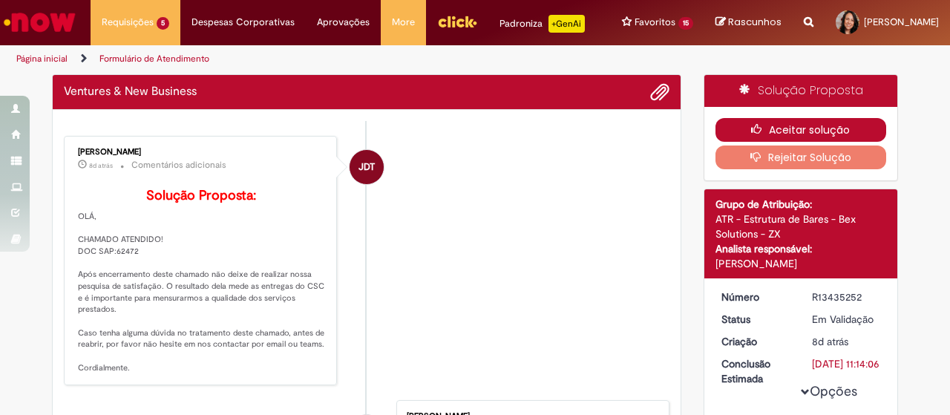
click at [797, 141] on button "Aceitar solução" at bounding box center [800, 130] width 171 height 24
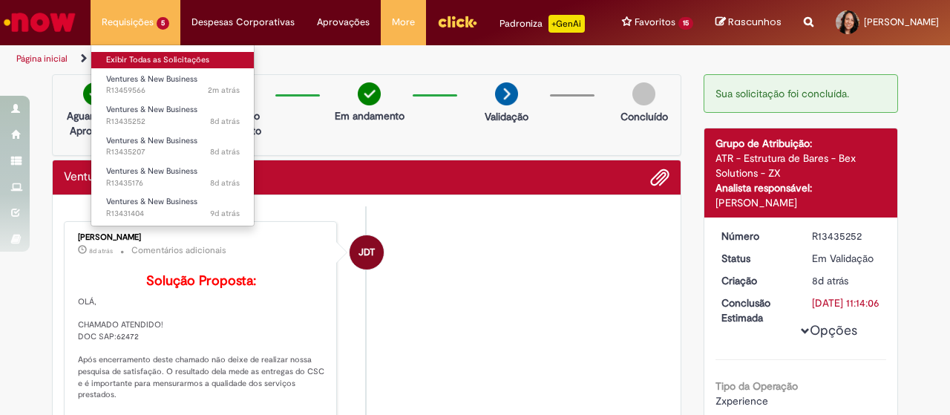
click at [151, 62] on link "Exibir Todas as Solicitações" at bounding box center [172, 60] width 163 height 16
click at [148, 58] on link "Exibir Todas as Solicitações" at bounding box center [172, 60] width 163 height 16
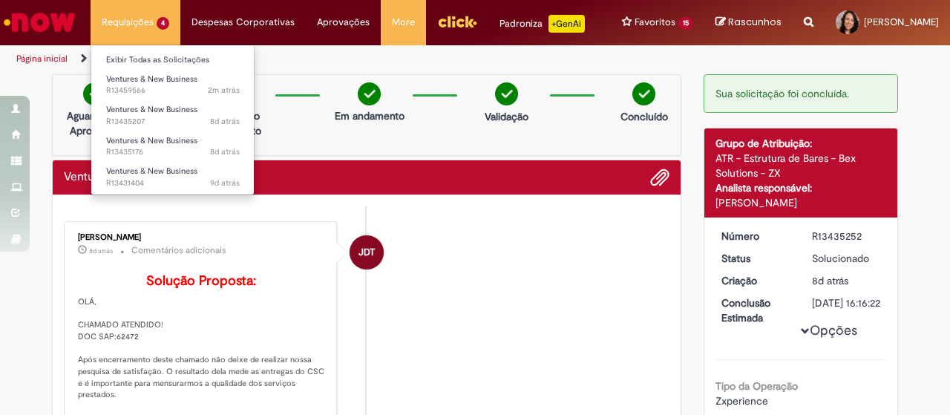
click at [158, 68] on li "Ventures & New Business 2m atrás 2 minutos atrás R13459566" at bounding box center [172, 83] width 163 height 30
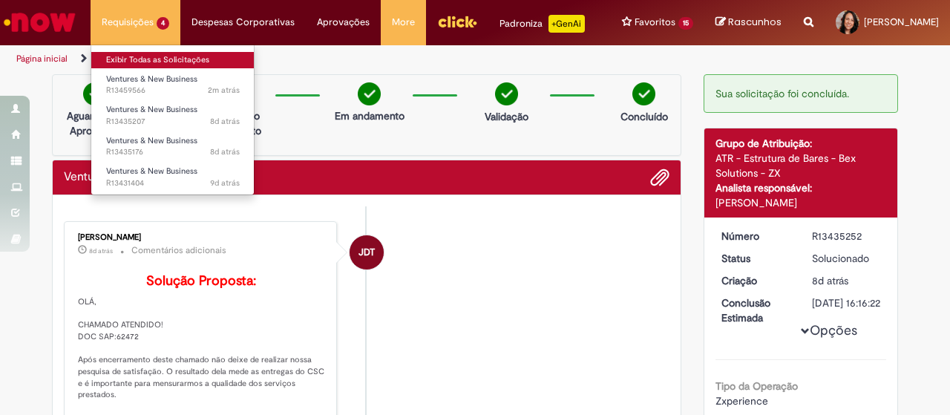
click at [158, 60] on link "Exibir Todas as Solicitações" at bounding box center [172, 60] width 163 height 16
click at [148, 57] on link "Exibir Todas as Solicitações" at bounding box center [172, 60] width 163 height 16
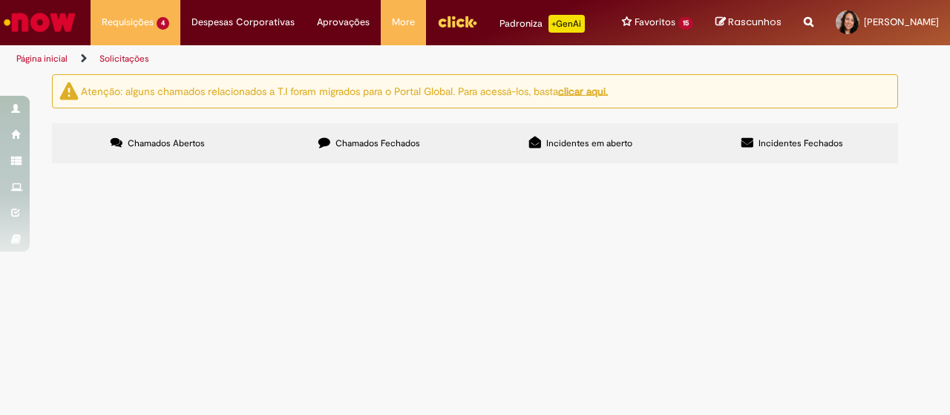
scroll to position [23, 0]
click at [0, 0] on span "Em Validação" at bounding box center [0, 0] width 0 height 0
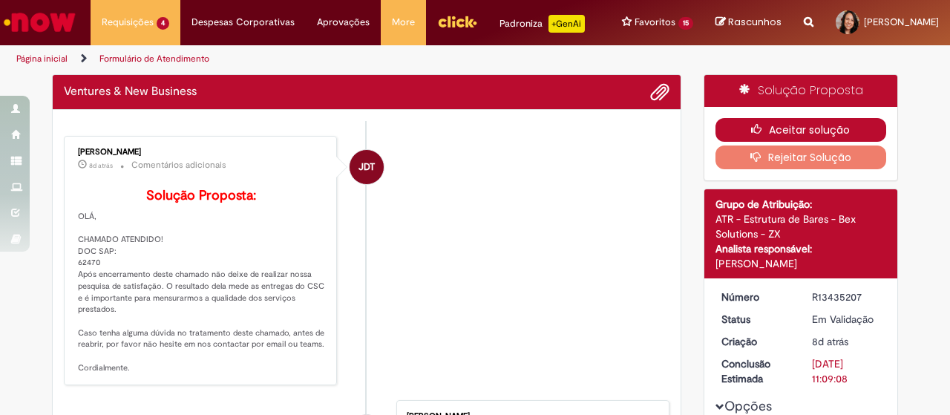
click at [810, 142] on button "Aceitar solução" at bounding box center [800, 130] width 171 height 24
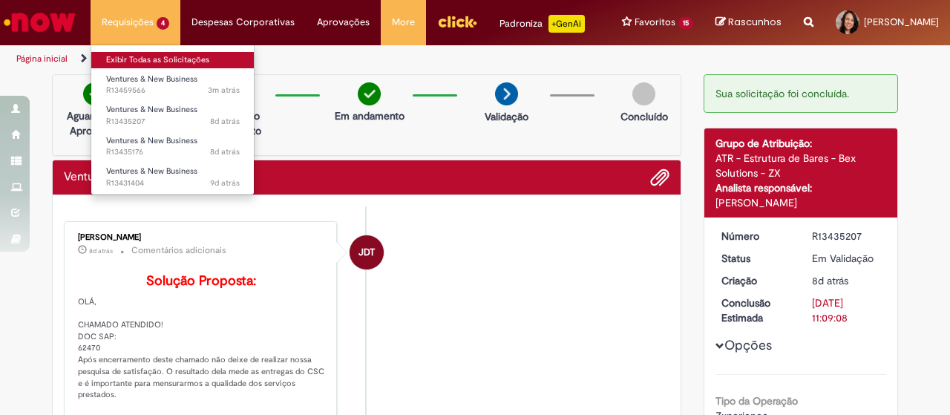
click at [158, 59] on link "Exibir Todas as Solicitações" at bounding box center [172, 60] width 163 height 16
click at [149, 54] on link "Exibir Todas as Solicitações" at bounding box center [172, 60] width 163 height 16
click at [166, 53] on link "Exibir Todas as Solicitações" at bounding box center [172, 60] width 163 height 16
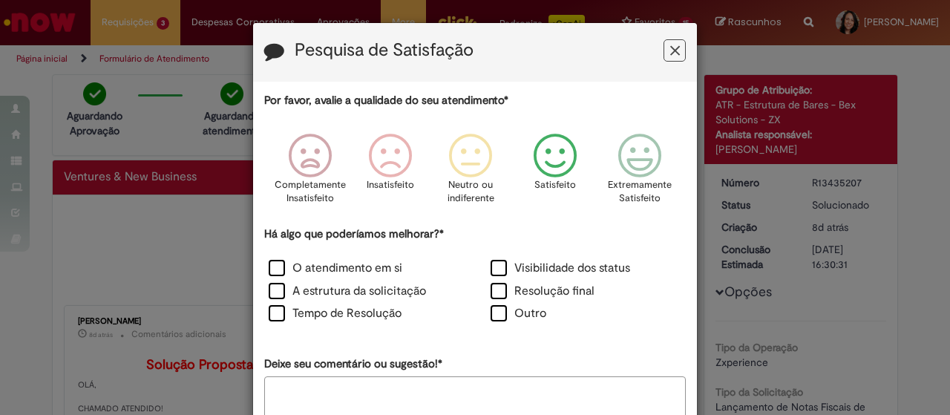
click at [577, 160] on div "Satisfeito" at bounding box center [555, 173] width 85 height 102
click at [289, 280] on div "O atendimento em si Visibilidade dos status A estrutura da solicitação Resoluçã…" at bounding box center [475, 292] width 444 height 69
click at [322, 292] on label "A estrutura da solicitação" at bounding box center [347, 291] width 157 height 17
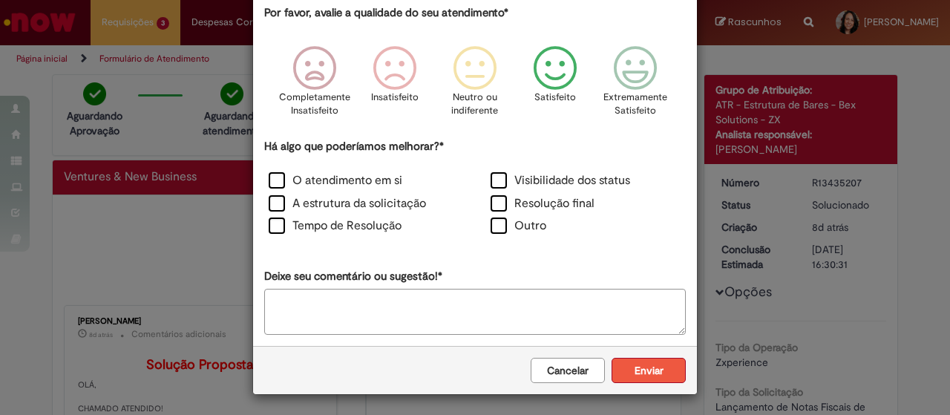
click at [655, 370] on button "Enviar" at bounding box center [648, 370] width 74 height 25
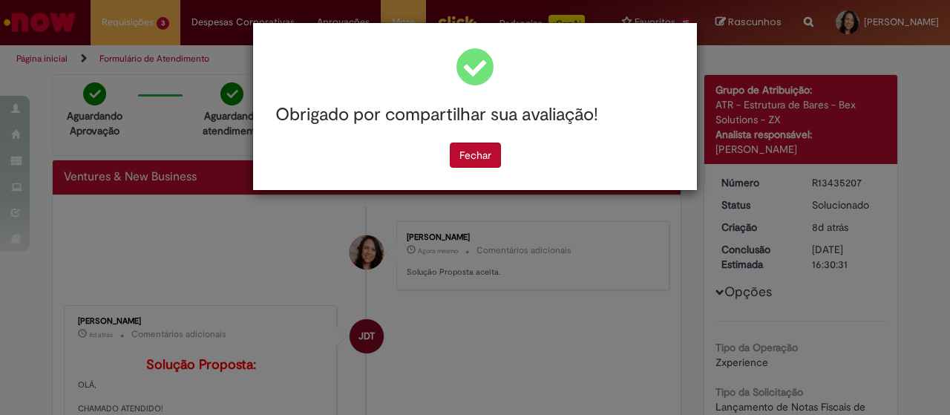
scroll to position [0, 0]
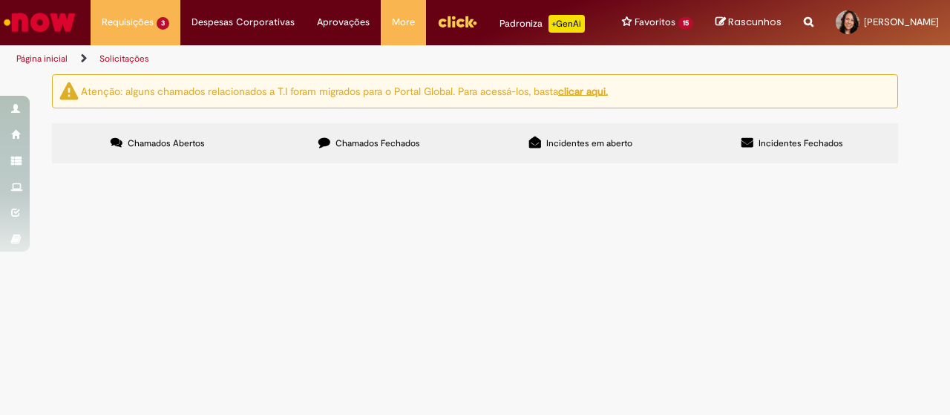
click at [0, 0] on td "Em Validação" at bounding box center [0, 0] width 0 height 0
click at [0, 0] on span "Em Validação" at bounding box center [0, 0] width 0 height 0
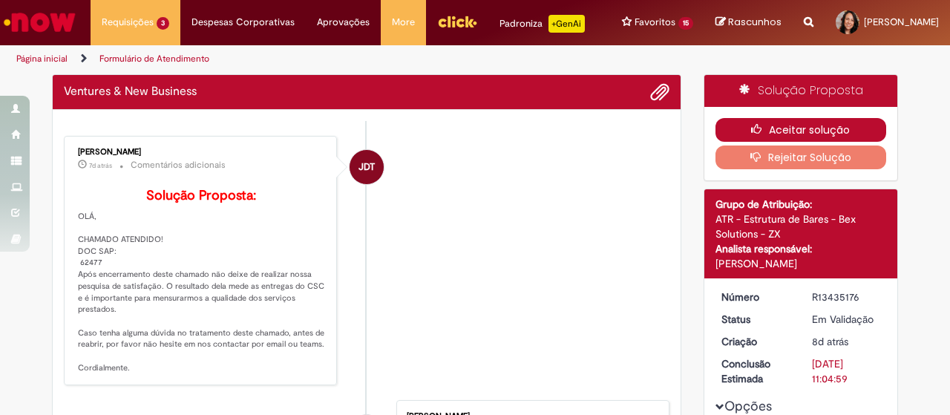
click at [791, 142] on button "Aceitar solução" at bounding box center [800, 130] width 171 height 24
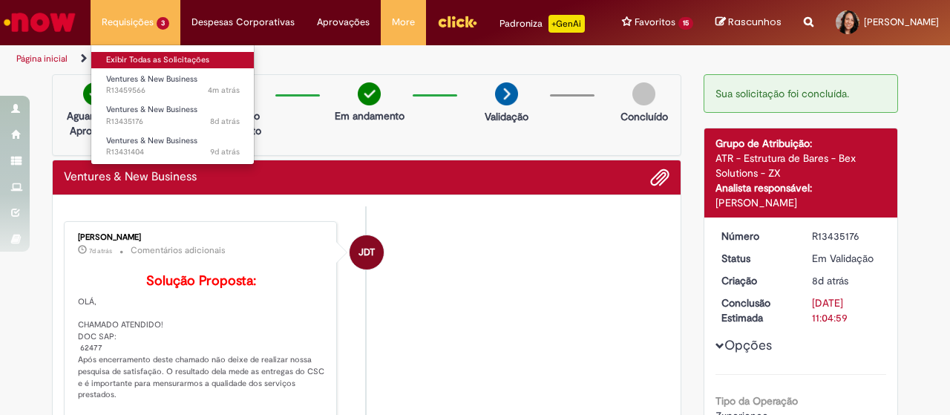
click at [162, 63] on link "Exibir Todas as Solicitações" at bounding box center [172, 60] width 163 height 16
click at [147, 62] on link "Exibir Todas as Solicitações" at bounding box center [172, 60] width 163 height 16
click at [141, 58] on link "Exibir Todas as Solicitações" at bounding box center [172, 60] width 163 height 16
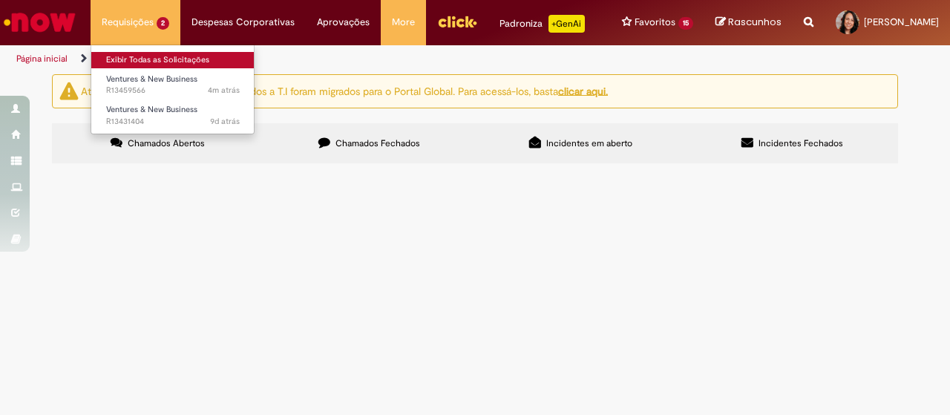
click at [160, 58] on link "Exibir Todas as Solicitações" at bounding box center [172, 60] width 163 height 16
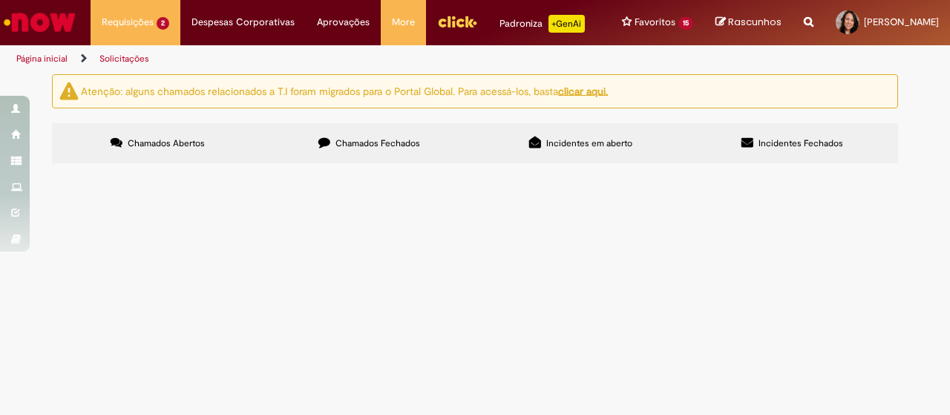
click at [0, 0] on span "Em Validação" at bounding box center [0, 0] width 0 height 0
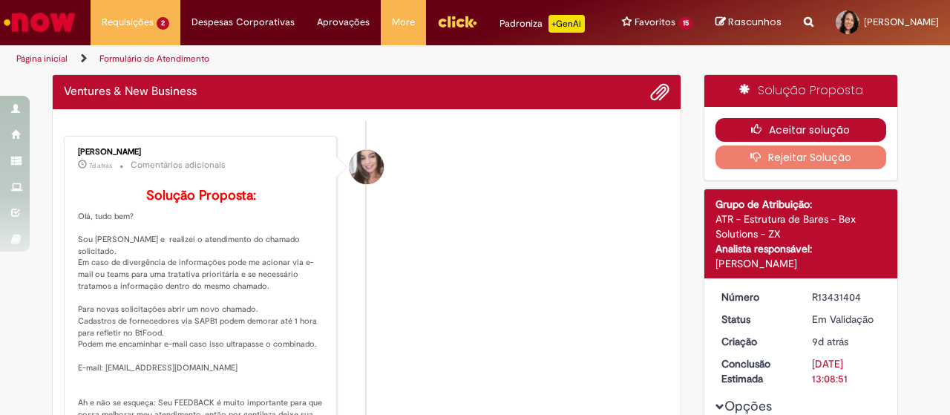
click at [809, 139] on button "Aceitar solução" at bounding box center [800, 130] width 171 height 24
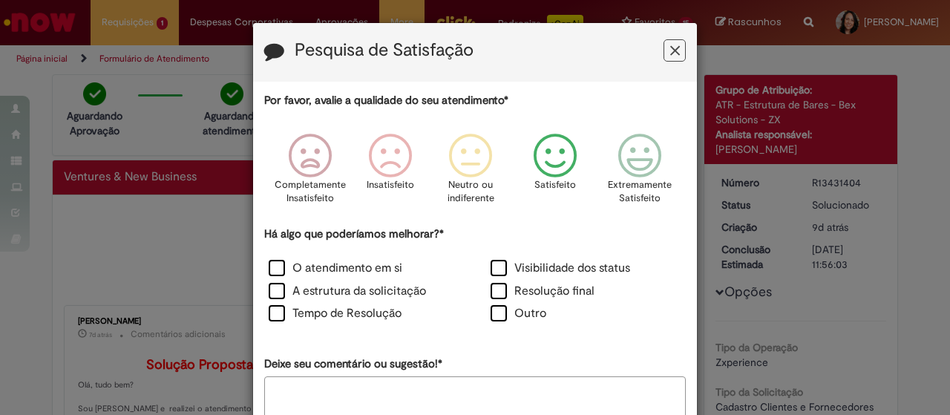
click at [551, 162] on icon "Feedback" at bounding box center [556, 156] width 56 height 45
click at [299, 289] on label "A estrutura da solicitação" at bounding box center [347, 291] width 157 height 17
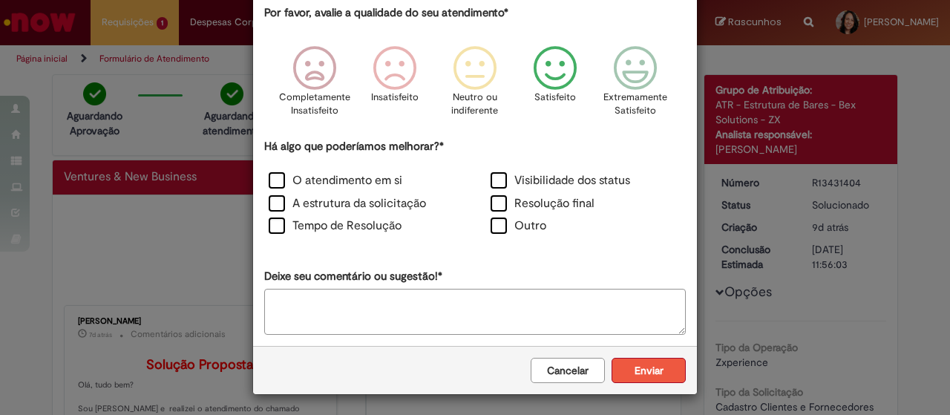
click at [638, 364] on button "Enviar" at bounding box center [648, 370] width 74 height 25
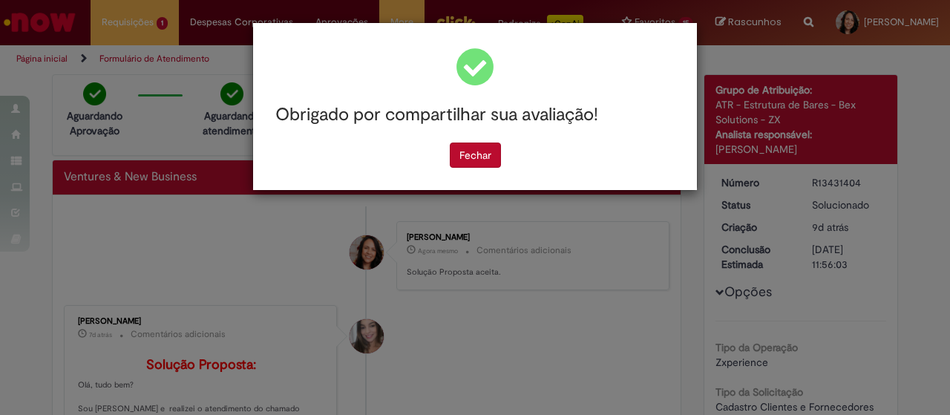
scroll to position [0, 0]
click at [476, 154] on button "Fechar" at bounding box center [475, 154] width 51 height 25
